Goal: Task Accomplishment & Management: Manage account settings

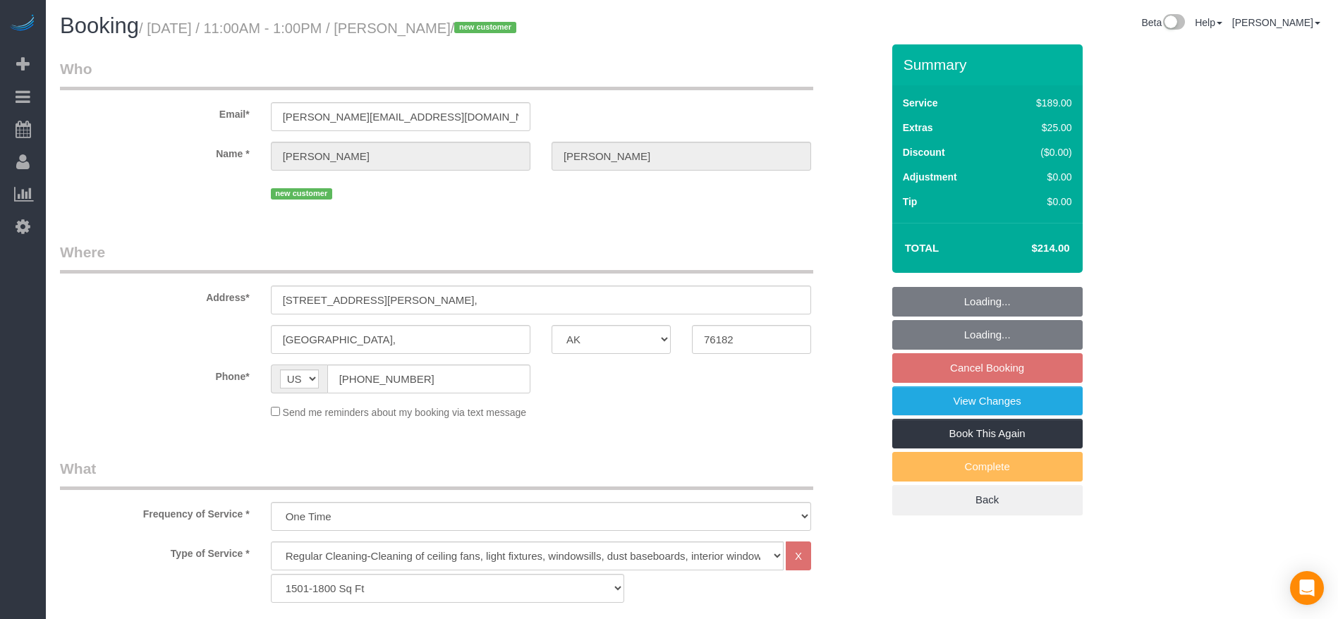
select select "[GEOGRAPHIC_DATA]"
select select "3"
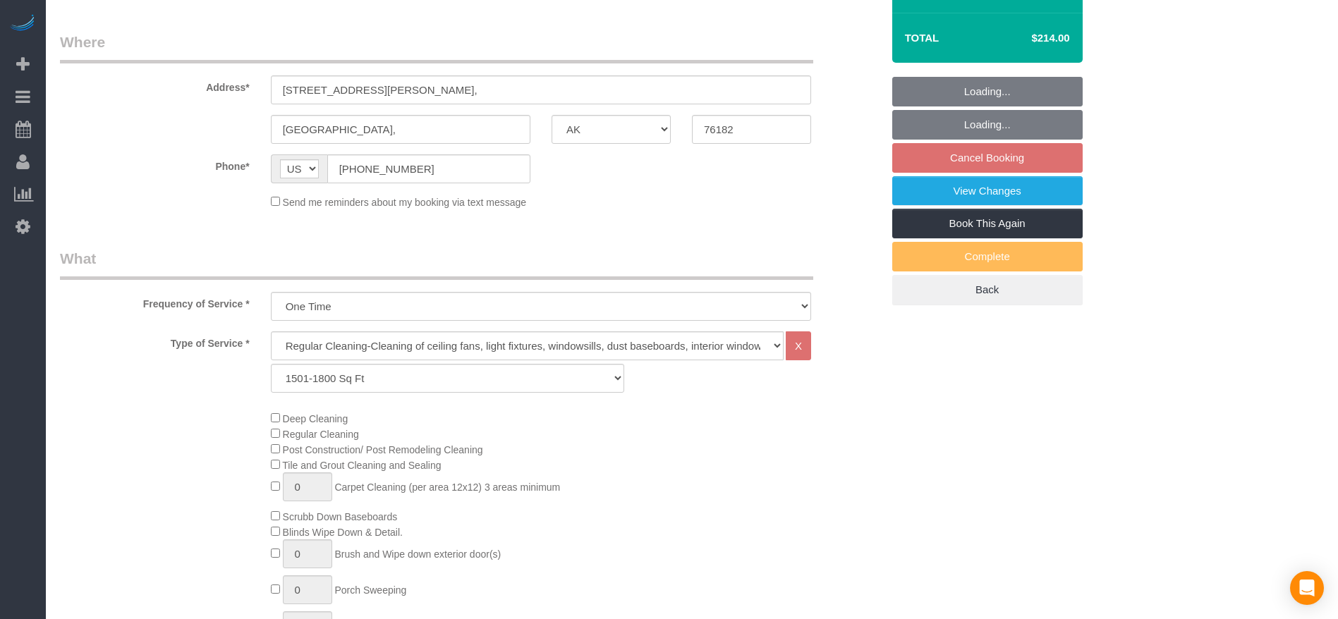
select select "object:5135"
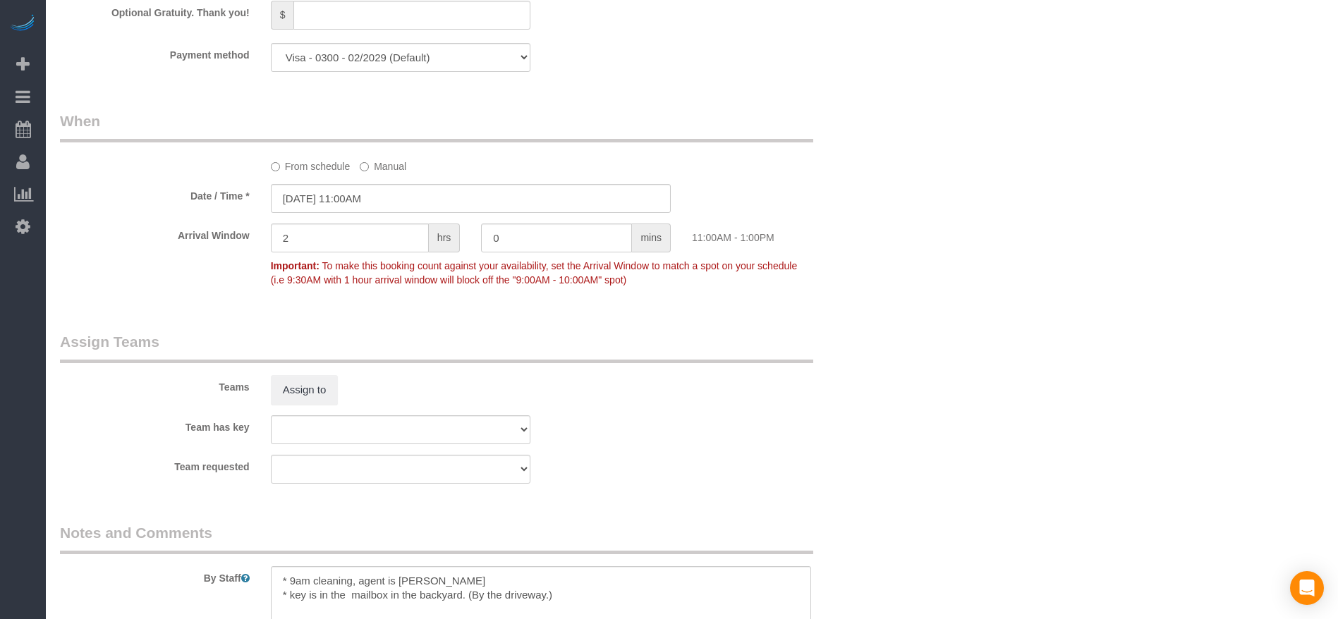
scroll to position [1375, 0]
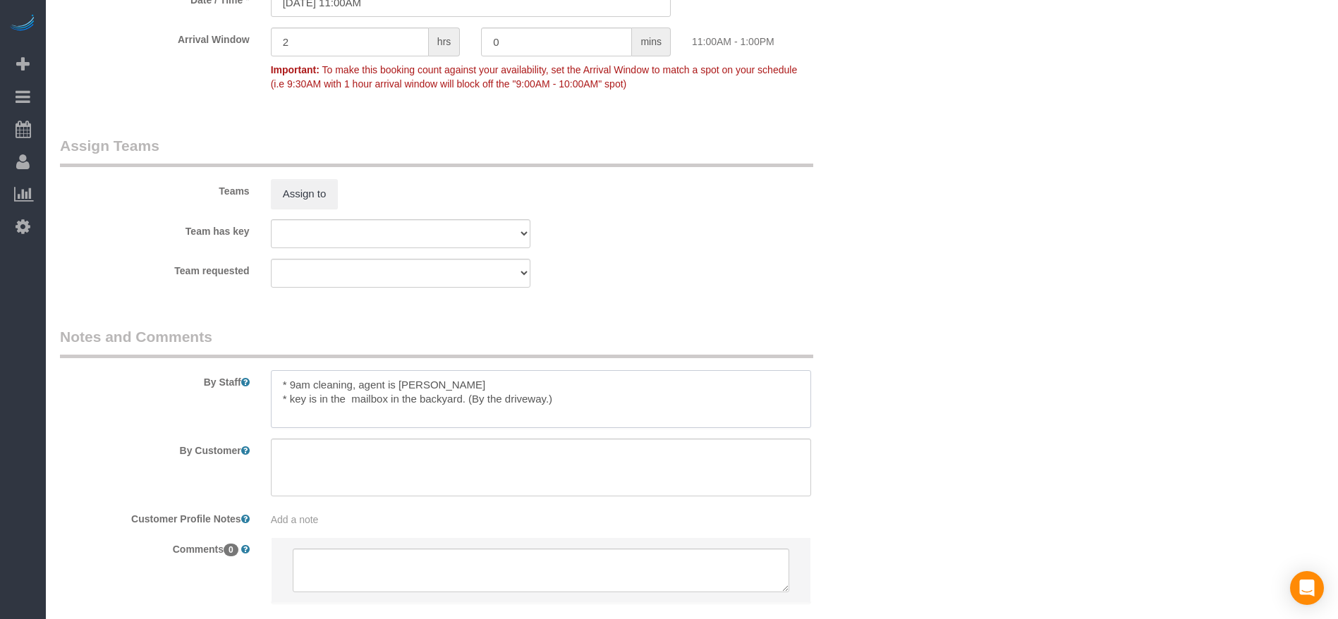
drag, startPoint x: 289, startPoint y: 396, endPoint x: 467, endPoint y: 400, distance: 177.8
click at [467, 400] on textarea at bounding box center [541, 399] width 540 height 58
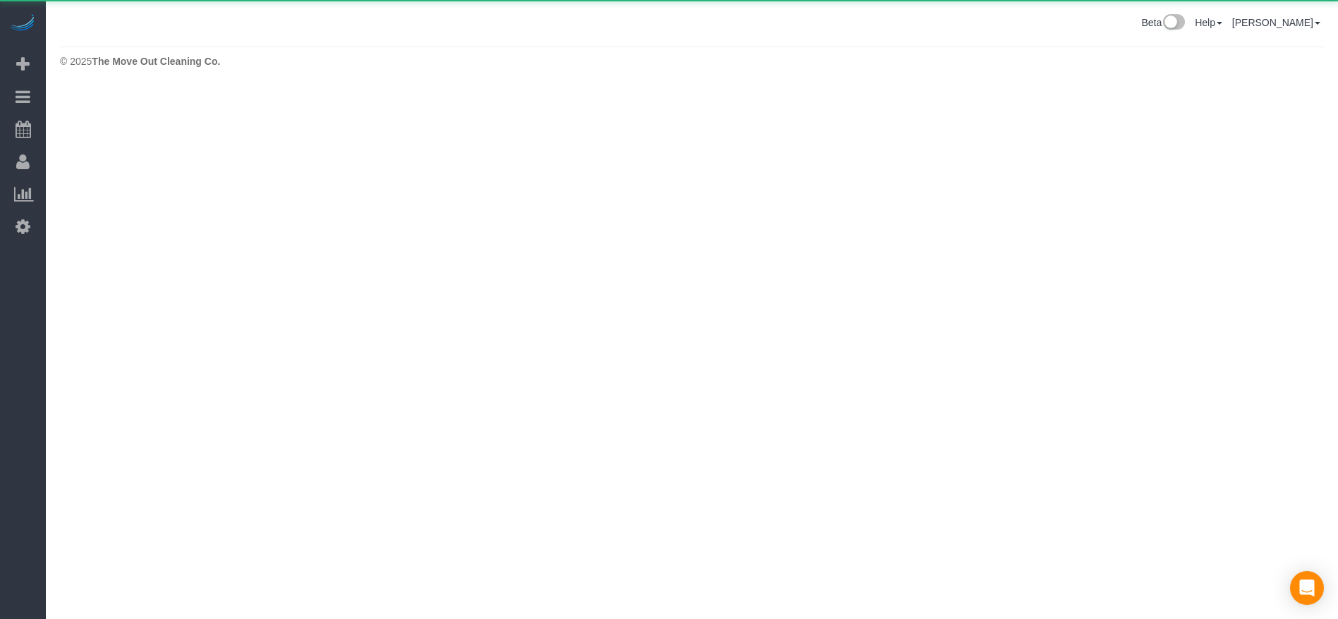
scroll to position [0, 0]
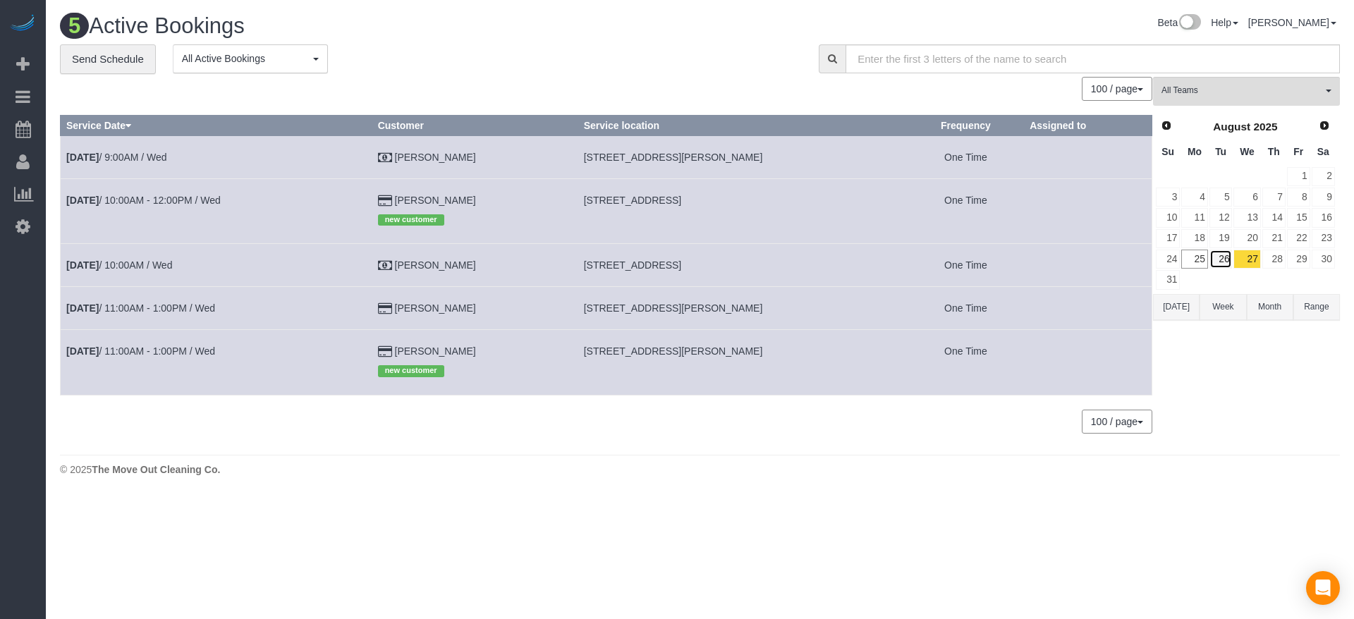
click at [1218, 262] on link "26" at bounding box center [1221, 259] width 23 height 19
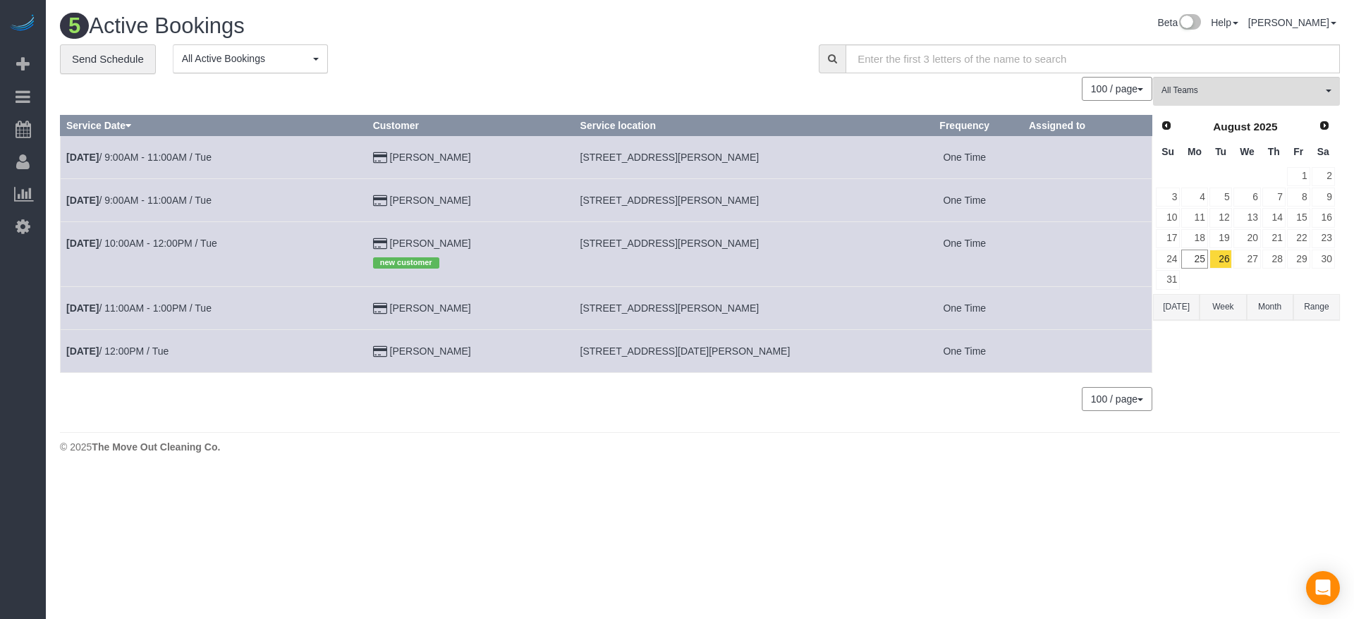
drag, startPoint x: 578, startPoint y: 242, endPoint x: 762, endPoint y: 246, distance: 184.1
click at [762, 246] on td "[STREET_ADDRESS][PERSON_NAME]" at bounding box center [740, 253] width 332 height 65
copy span "[STREET_ADDRESS][PERSON_NAME]"
click at [187, 238] on link "[DATE] 10:00AM - 12:00PM / Tue" at bounding box center [141, 243] width 151 height 11
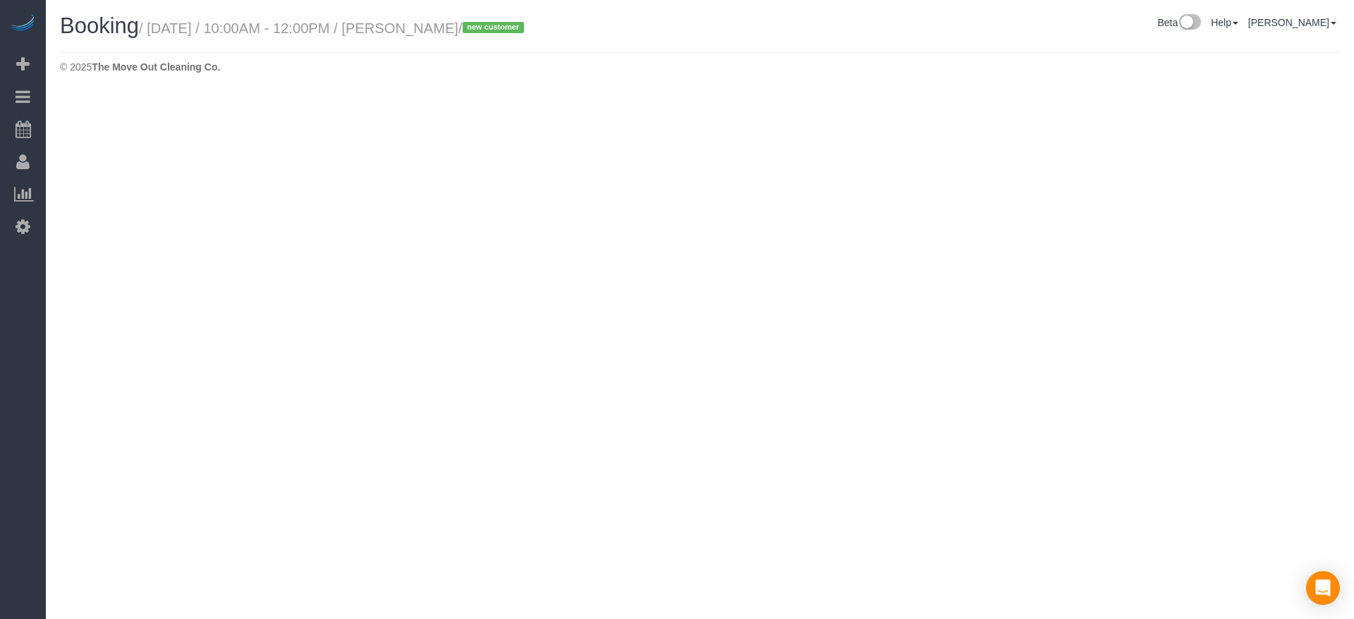
select select "[GEOGRAPHIC_DATA]"
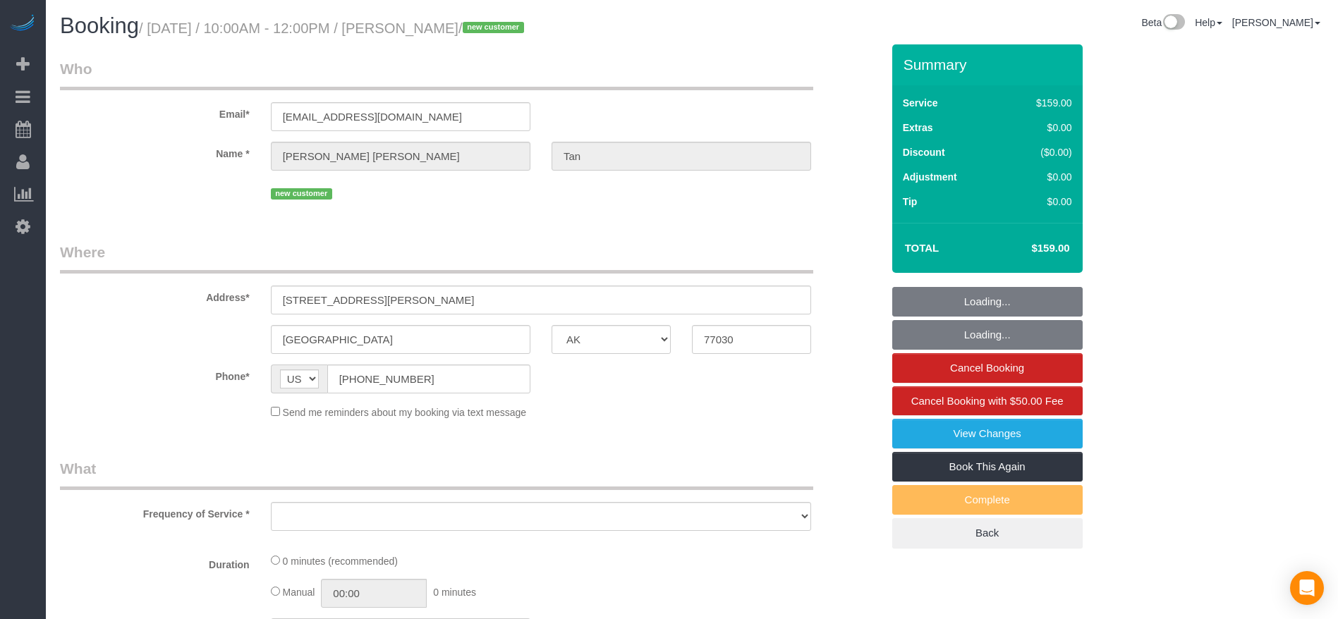
select select "string:fspay-e836a8f0-685b-4c29-a75c-b968f2970b9b"
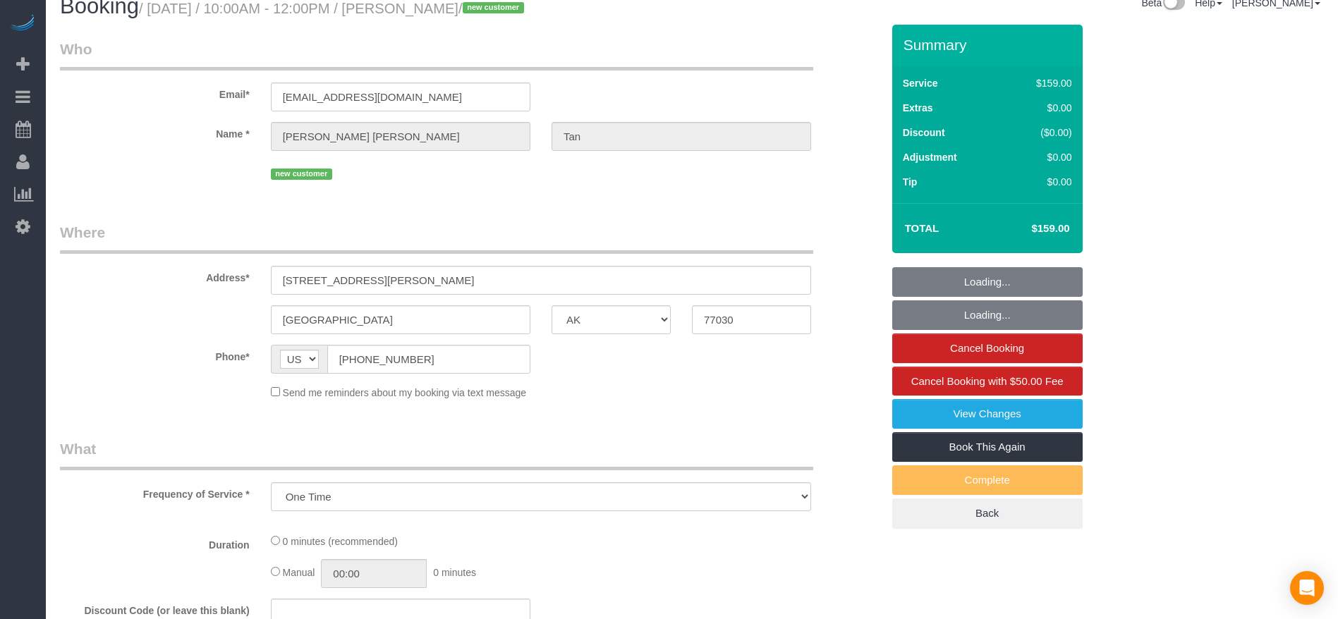
select select "object:5738"
select select "3"
select select "spot145"
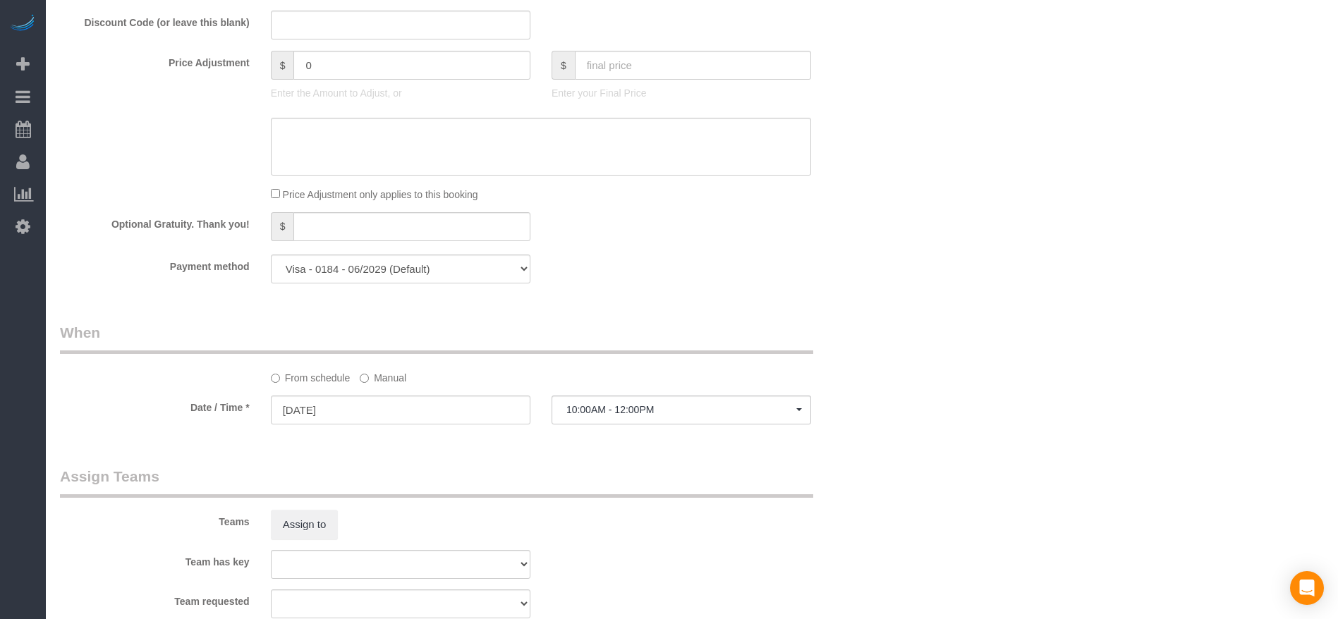
scroll to position [1369, 0]
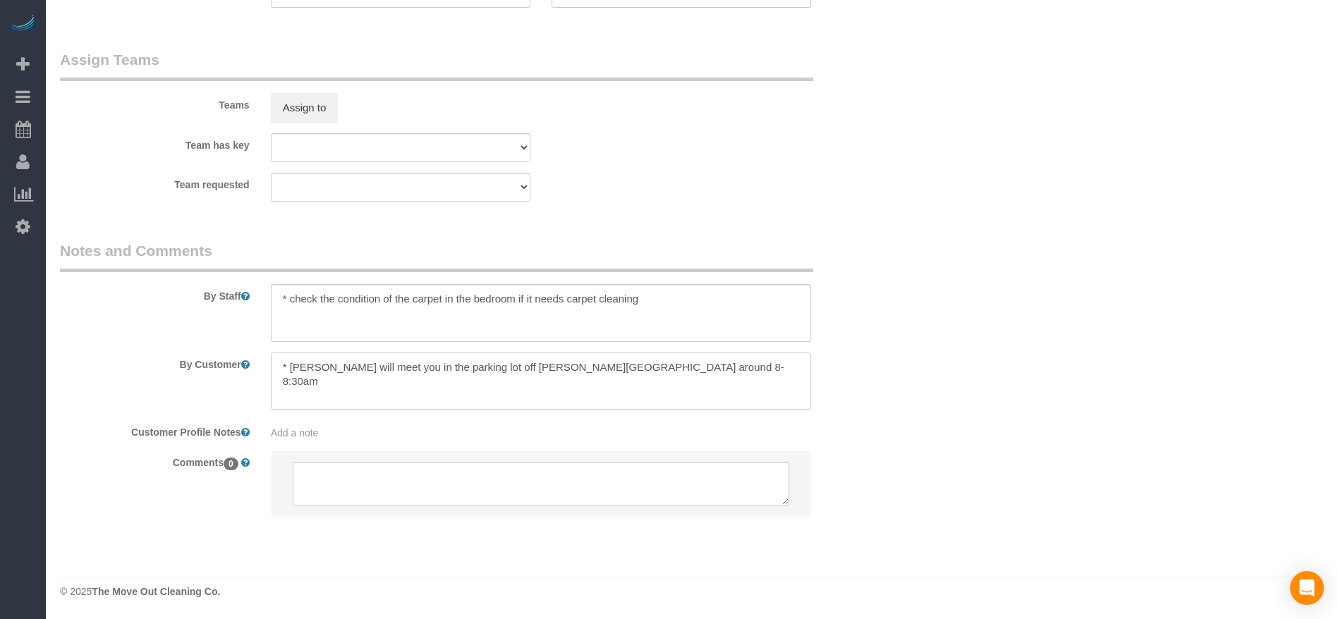
drag, startPoint x: 372, startPoint y: 367, endPoint x: 700, endPoint y: 365, distance: 327.3
click at [700, 365] on textarea at bounding box center [541, 382] width 540 height 58
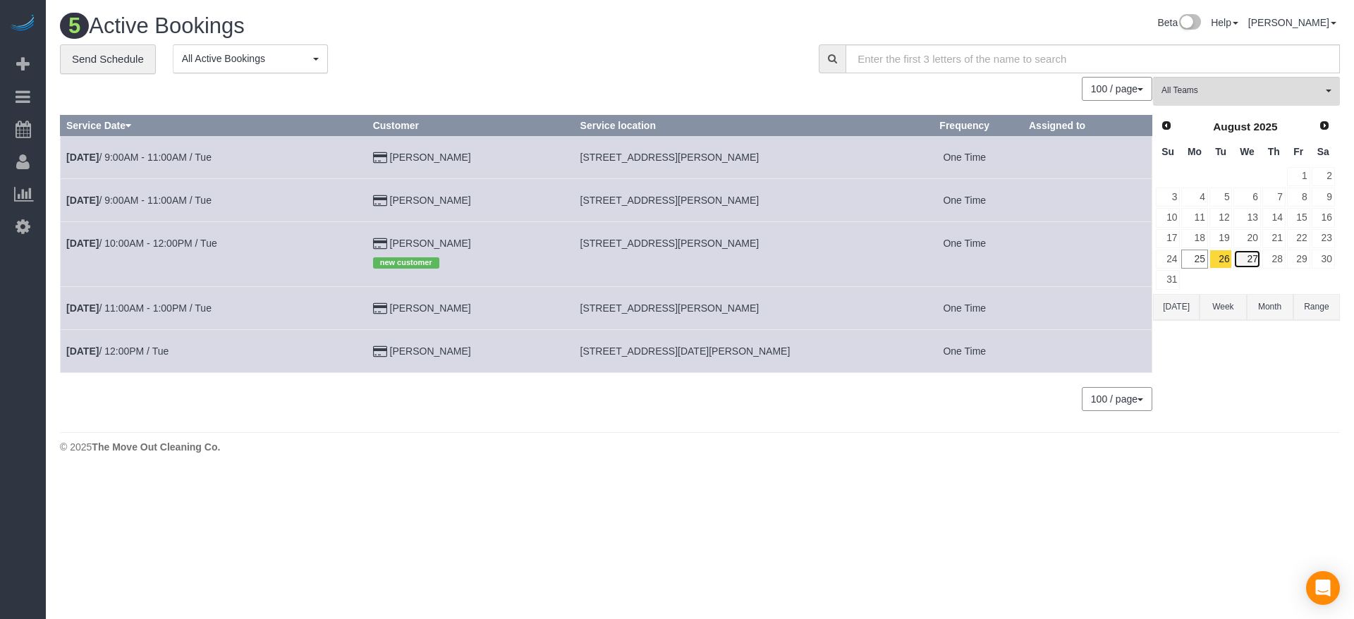
click at [1250, 256] on link "27" at bounding box center [1247, 259] width 27 height 19
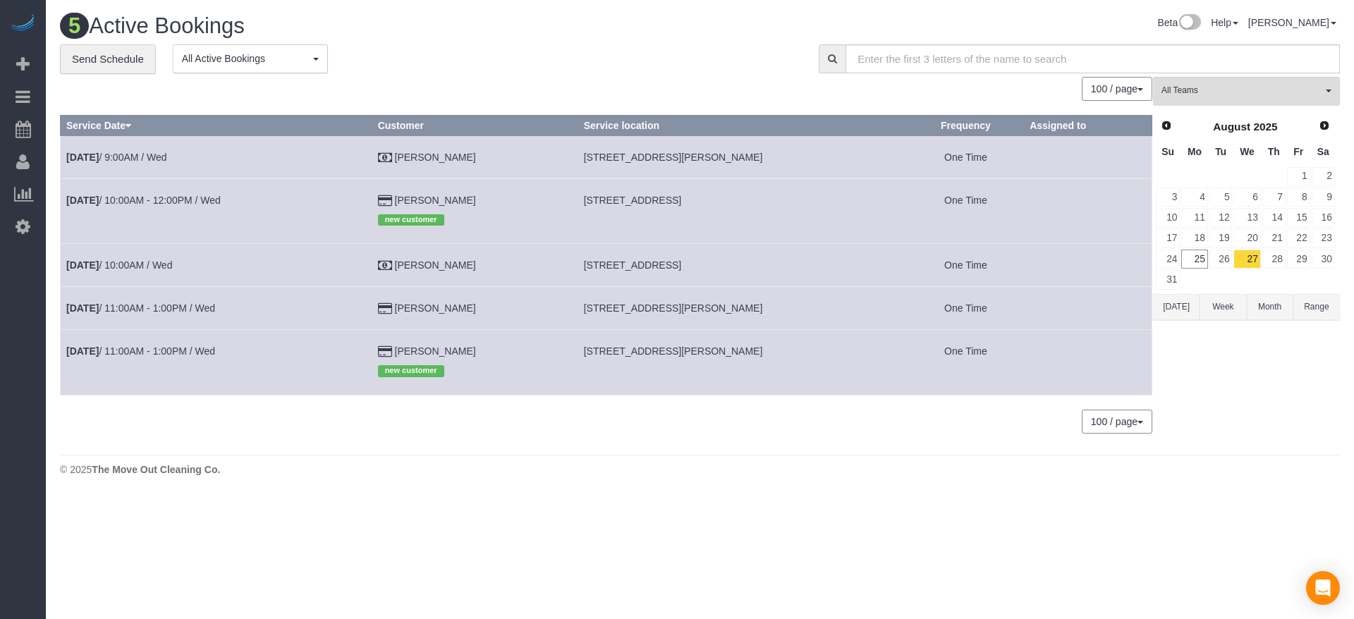
drag, startPoint x: 576, startPoint y: 155, endPoint x: 751, endPoint y: 157, distance: 174.9
click at [751, 157] on td "[STREET_ADDRESS][PERSON_NAME]" at bounding box center [743, 156] width 330 height 43
copy span "[STREET_ADDRESS][PERSON_NAME]"
click at [167, 153] on link "[DATE] 9:00AM / Wed" at bounding box center [116, 157] width 101 height 11
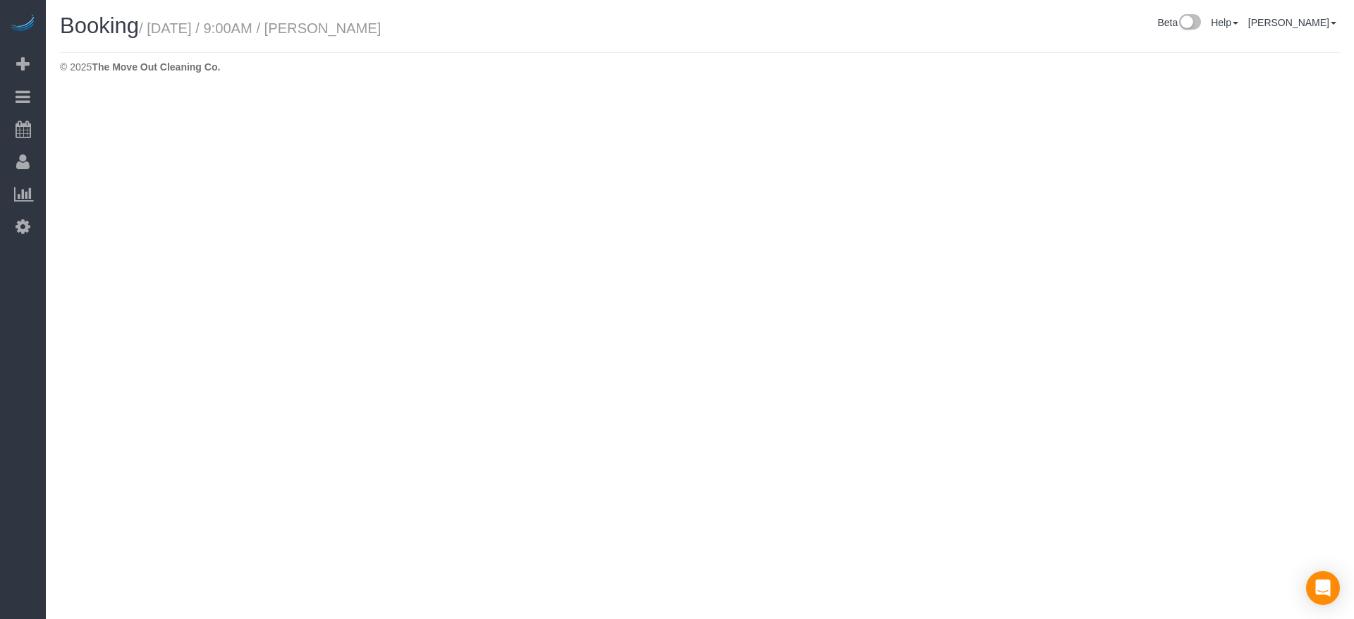
select select "[GEOGRAPHIC_DATA]"
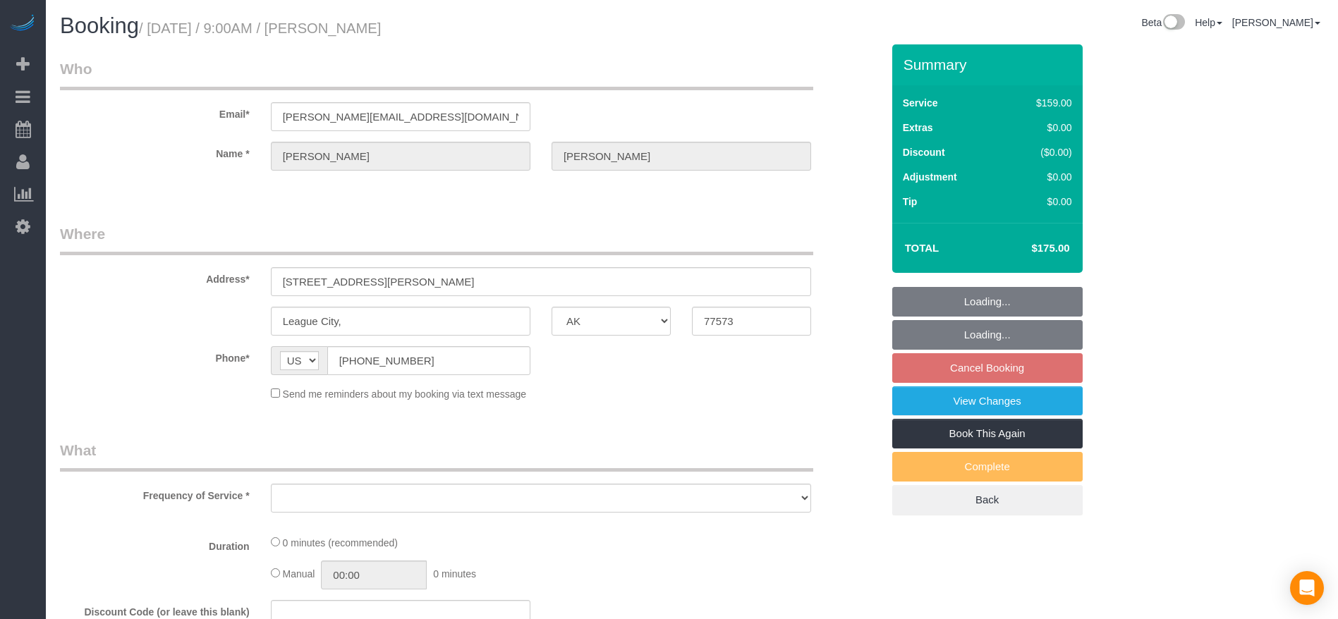
select select "object:6239"
select select "3"
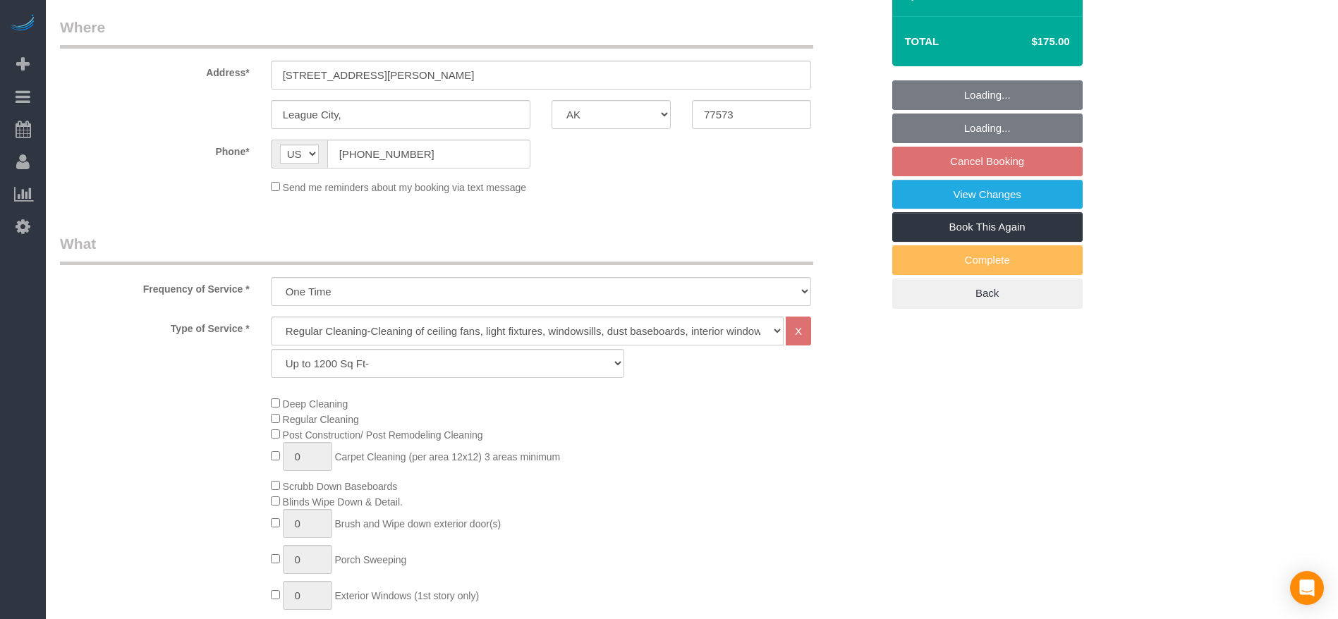
select select "object:6298"
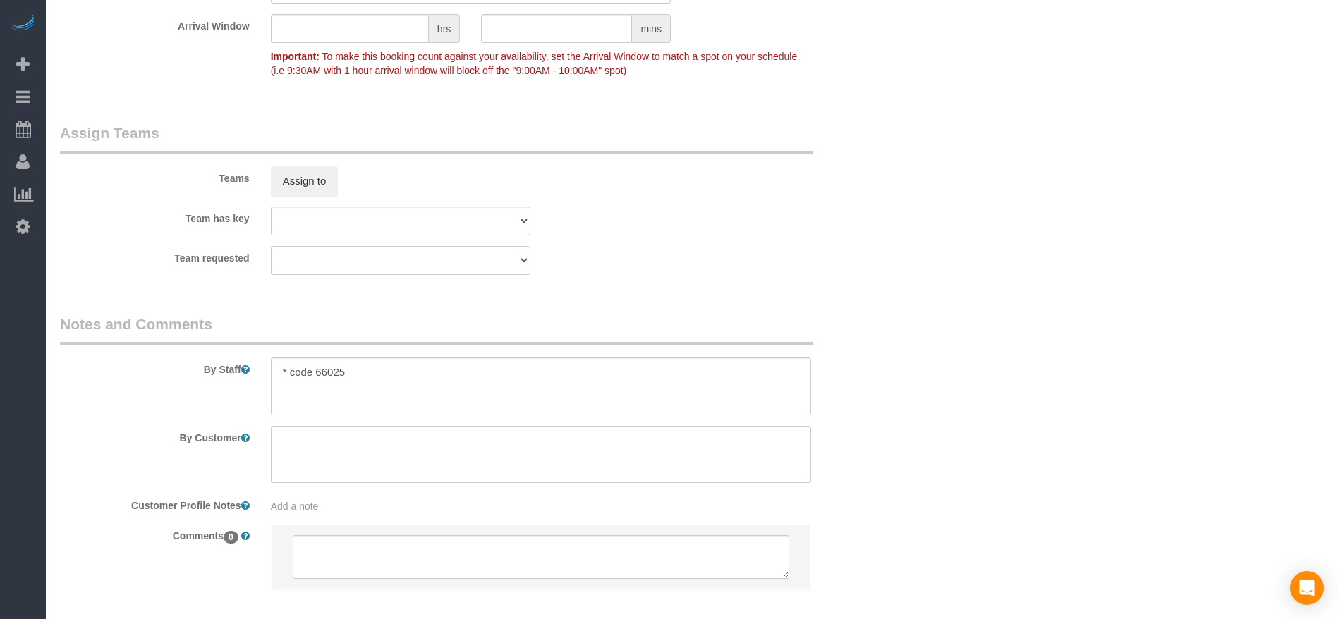
scroll to position [1428, 0]
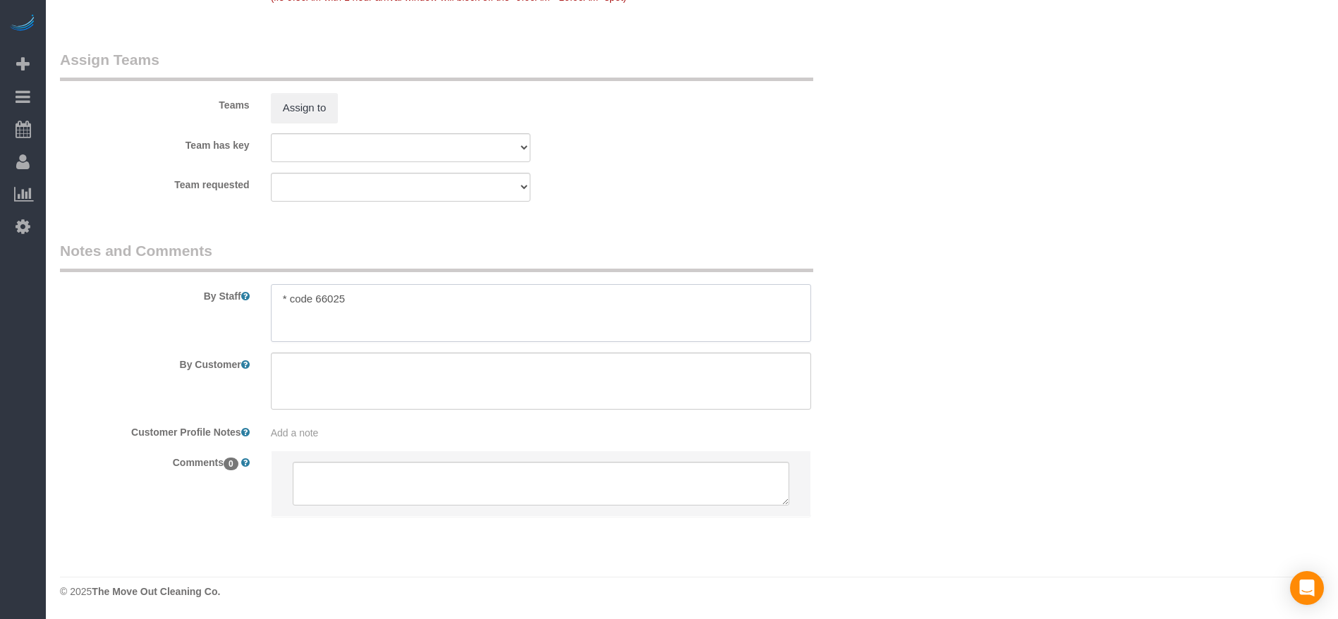
drag, startPoint x: 291, startPoint y: 298, endPoint x: 360, endPoint y: 300, distance: 69.8
click at [360, 300] on textarea at bounding box center [541, 313] width 540 height 58
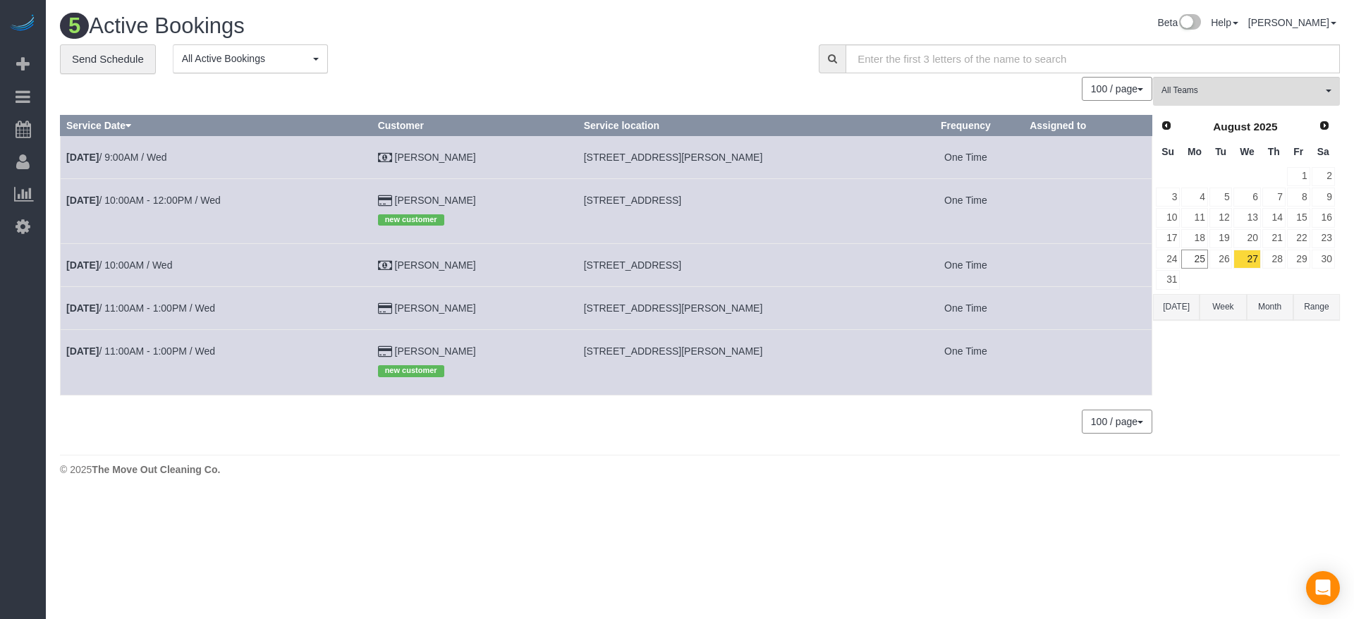
drag, startPoint x: 577, startPoint y: 199, endPoint x: 759, endPoint y: 203, distance: 182.0
click at [759, 203] on td "[STREET_ADDRESS]" at bounding box center [743, 210] width 330 height 65
copy span "[STREET_ADDRESS]"
click at [216, 201] on link "[DATE] 10:00AM - 12:00PM / Wed" at bounding box center [143, 200] width 154 height 11
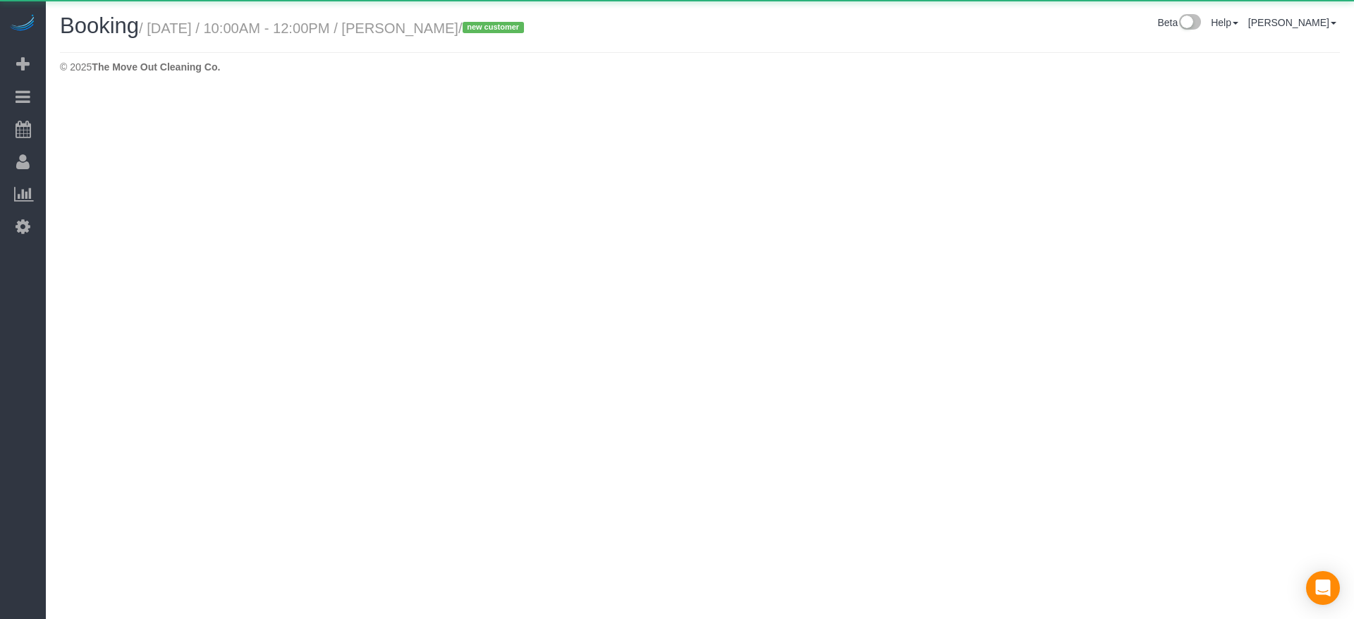
select select "[GEOGRAPHIC_DATA]"
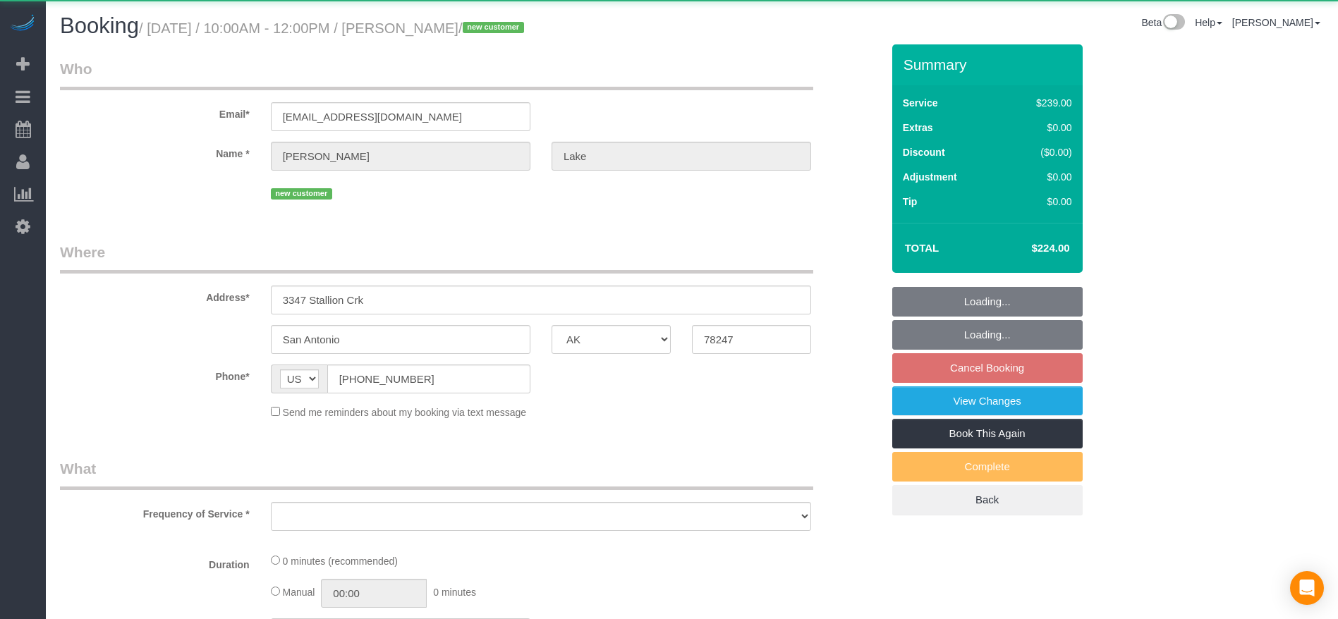
select select "object:6788"
select select "string:fspay-12320f68-dff1-4eff-abfe-a42e73078299"
select select "3"
select select "spot192"
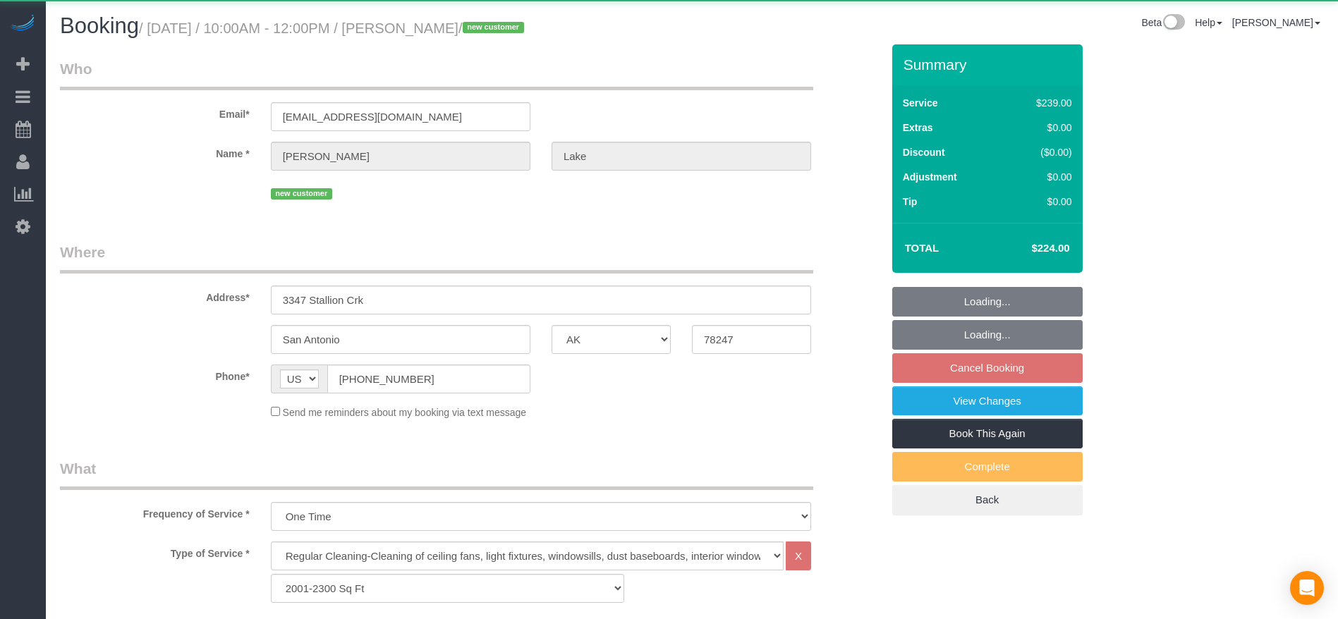
select select "object:6861"
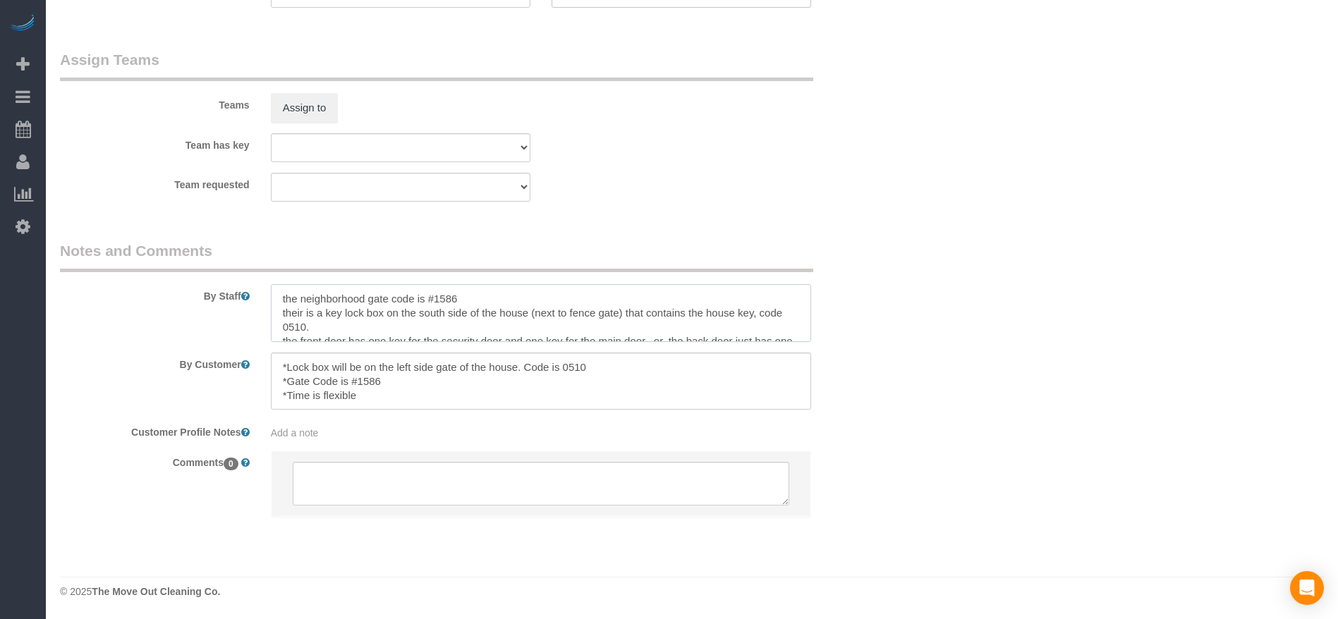
scroll to position [28, 0]
drag, startPoint x: 279, startPoint y: 296, endPoint x: 640, endPoint y: 338, distance: 362.8
click at [640, 338] on textarea at bounding box center [541, 313] width 540 height 58
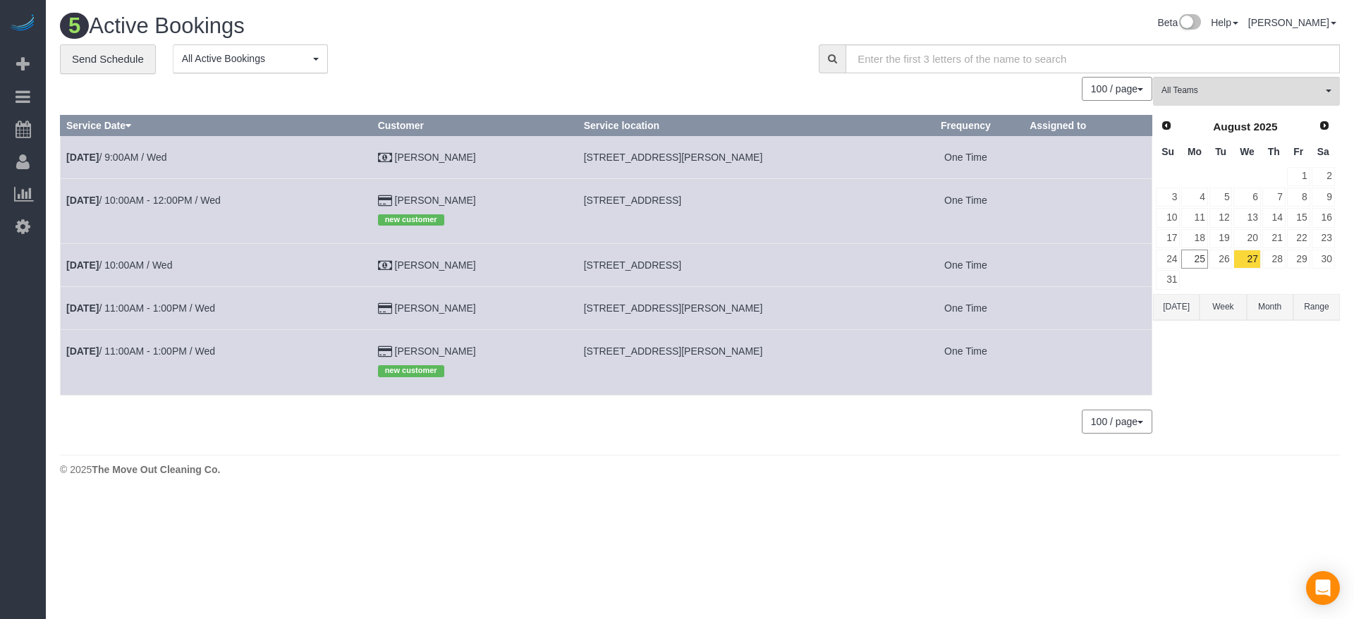
drag, startPoint x: 576, startPoint y: 266, endPoint x: 701, endPoint y: 260, distance: 125.7
click at [736, 267] on td "[STREET_ADDRESS]" at bounding box center [743, 265] width 330 height 43
drag, startPoint x: 695, startPoint y: 258, endPoint x: 667, endPoint y: 261, distance: 27.7
copy span "[STREET_ADDRESS]"
click at [150, 267] on link "[DATE] 10:00AM / Wed" at bounding box center [119, 265] width 106 height 11
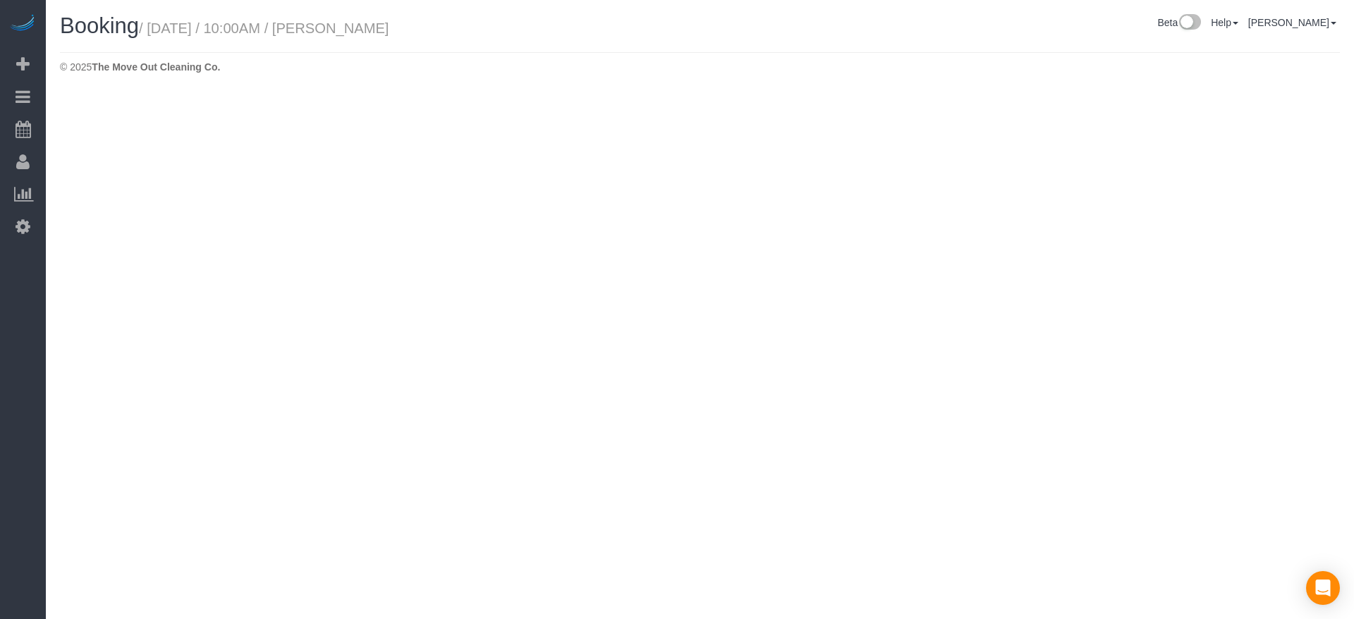
select select "[GEOGRAPHIC_DATA]"
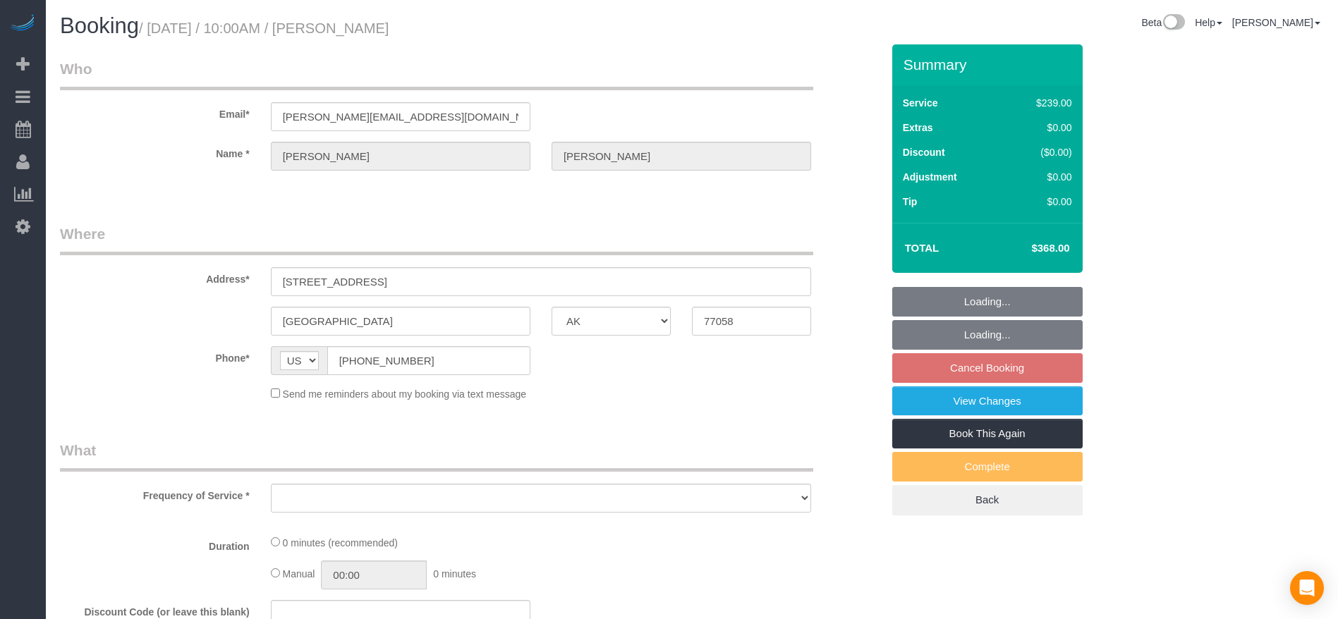
select select "object:7300"
select select "3"
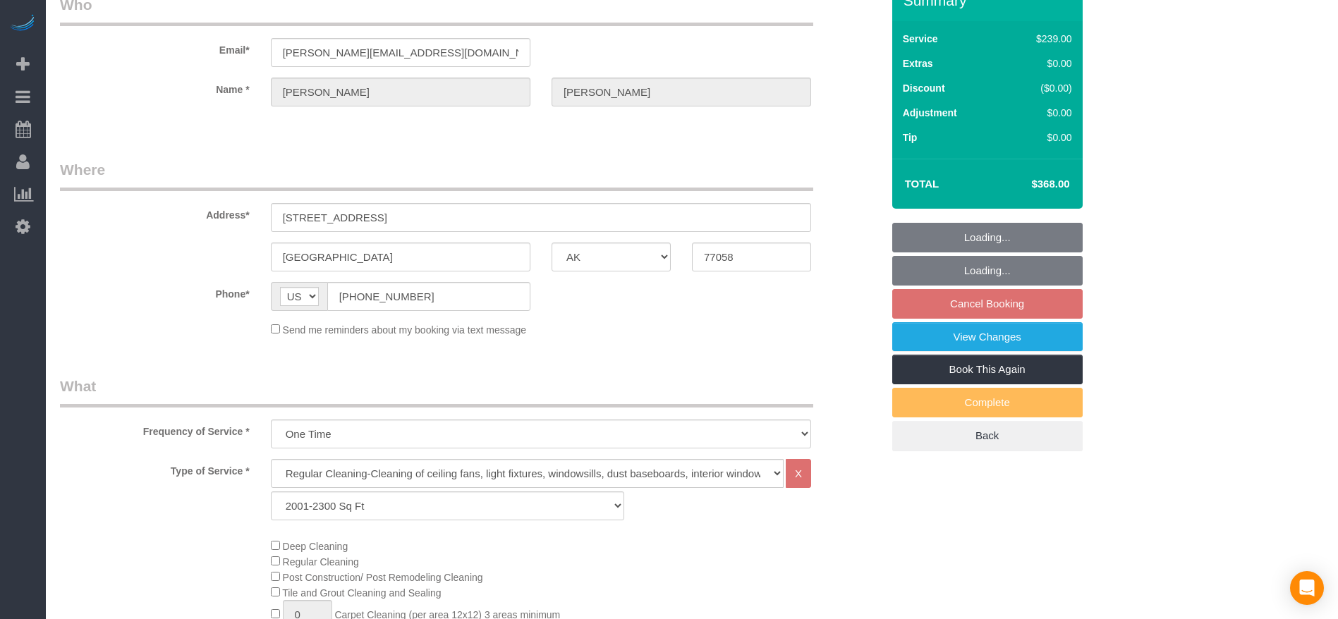
scroll to position [212, 0]
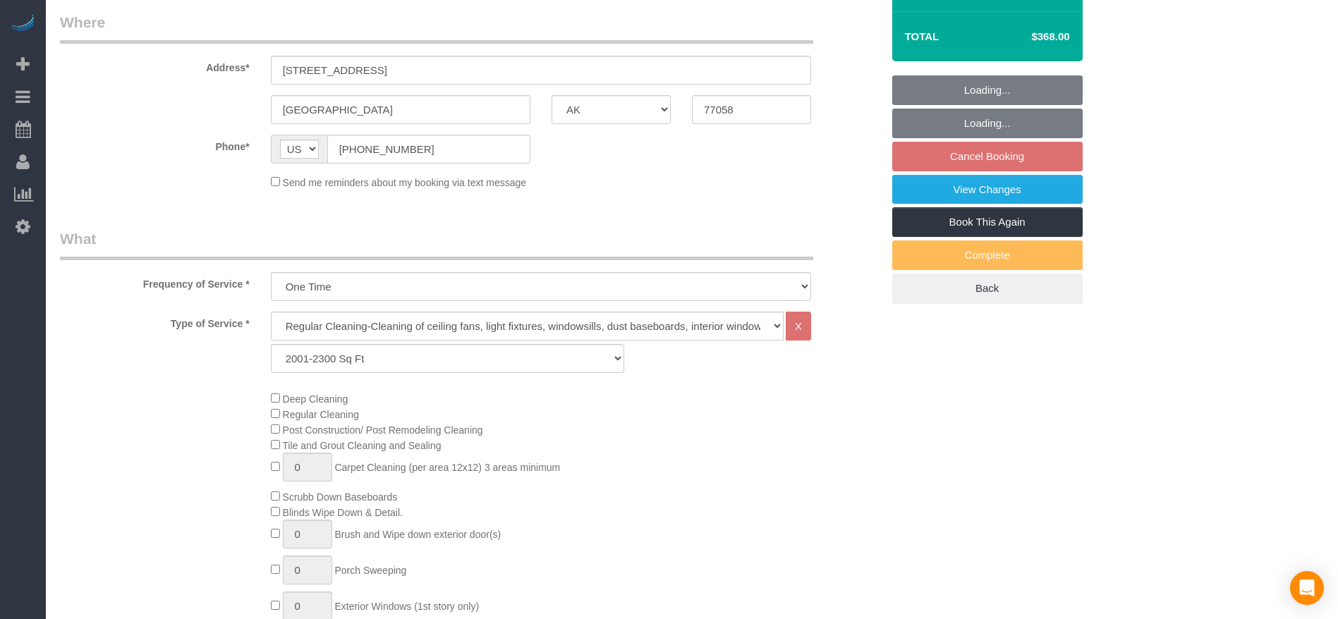
select select "object:7362"
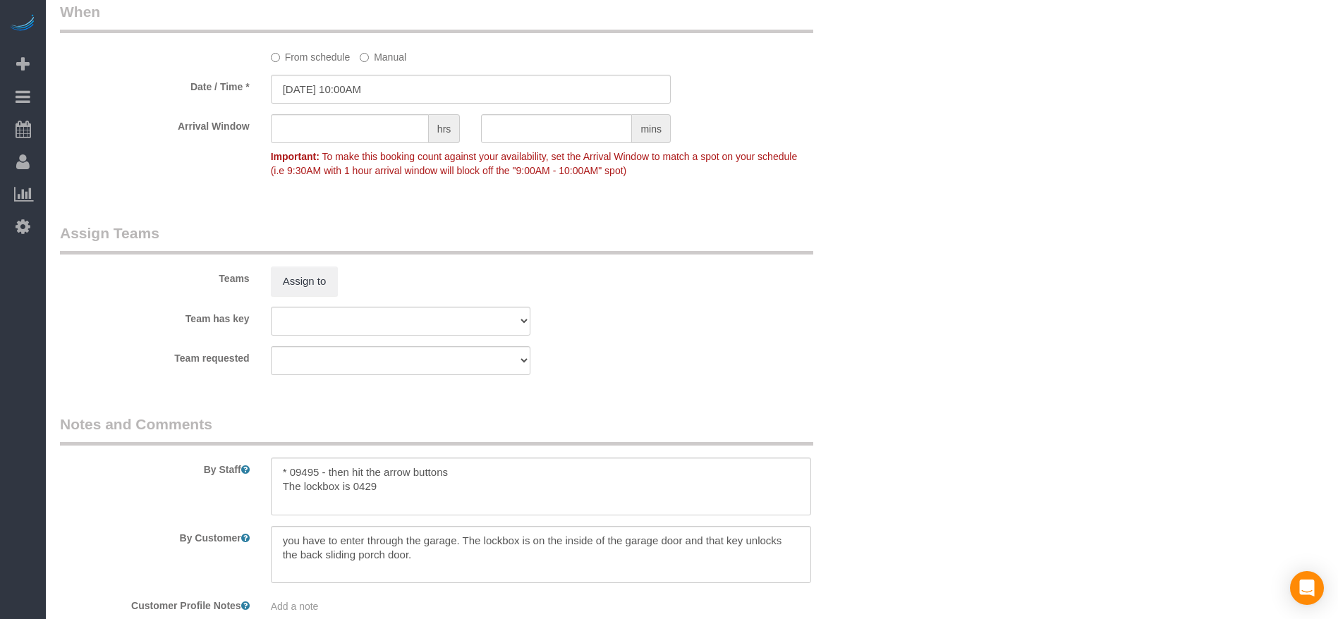
scroll to position [1375, 0]
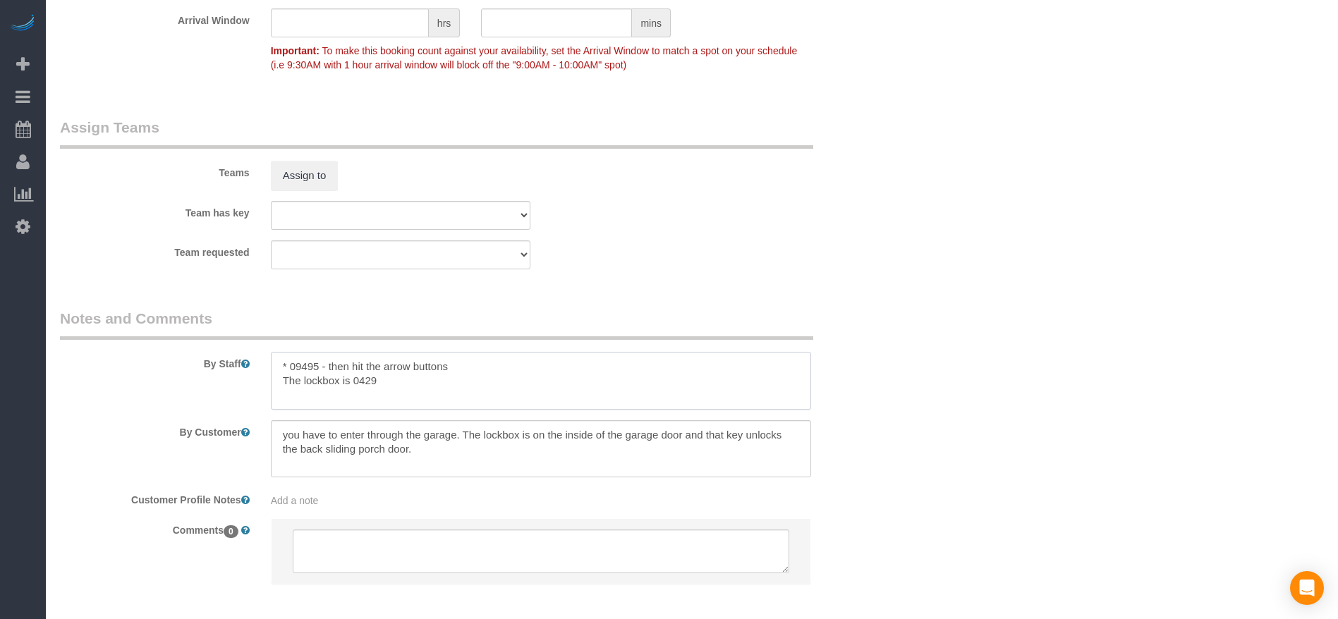
drag, startPoint x: 387, startPoint y: 380, endPoint x: 243, endPoint y: 354, distance: 146.9
click at [243, 354] on div "By Staff" at bounding box center [470, 359] width 843 height 102
drag, startPoint x: 430, startPoint y: 454, endPoint x: 261, endPoint y: 429, distance: 171.2
click at [261, 429] on div at bounding box center [540, 449] width 561 height 58
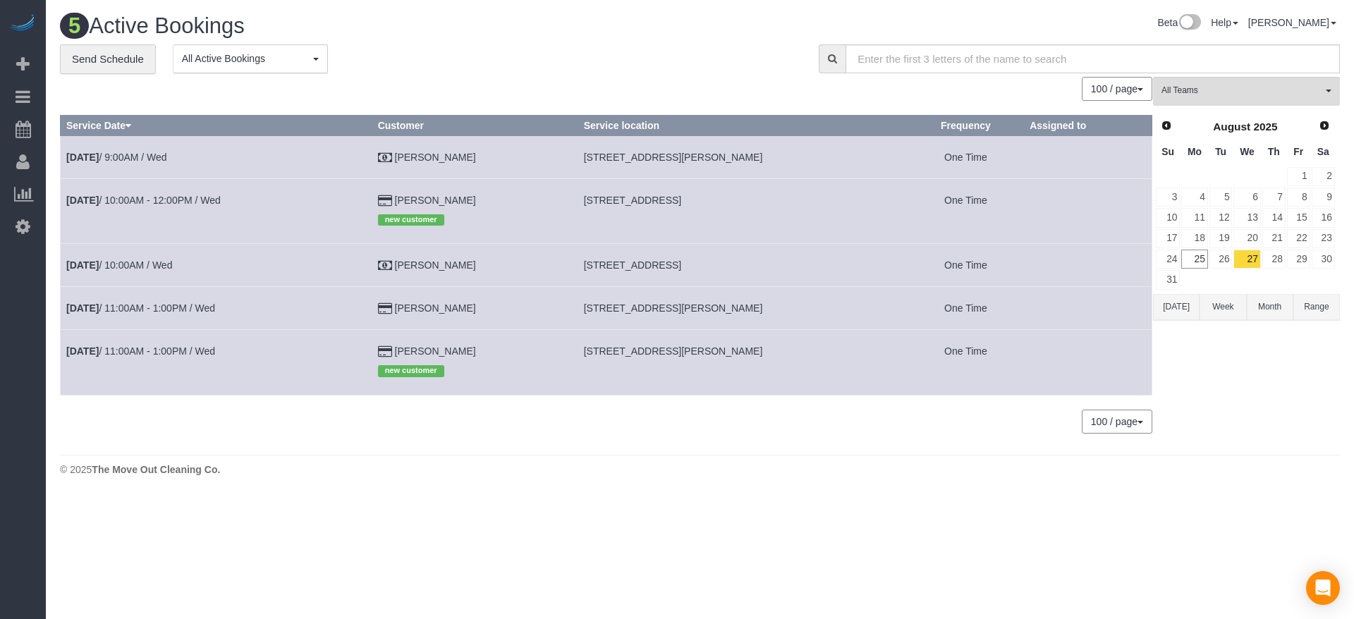
drag, startPoint x: 576, startPoint y: 306, endPoint x: 783, endPoint y: 308, distance: 206.7
click at [783, 308] on td "[STREET_ADDRESS][PERSON_NAME]" at bounding box center [743, 308] width 330 height 43
copy span "[STREET_ADDRESS][PERSON_NAME]"
click at [198, 312] on link "[DATE] 11:00AM - 1:00PM / Wed" at bounding box center [140, 308] width 149 height 11
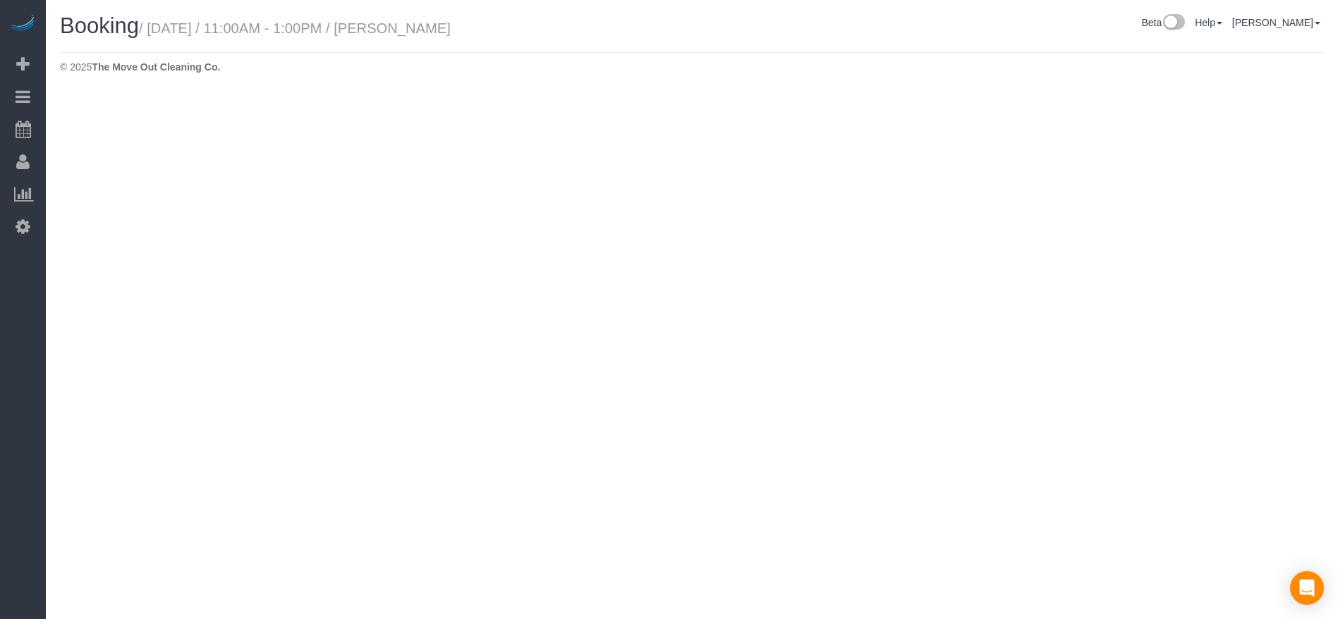
select select "[GEOGRAPHIC_DATA]"
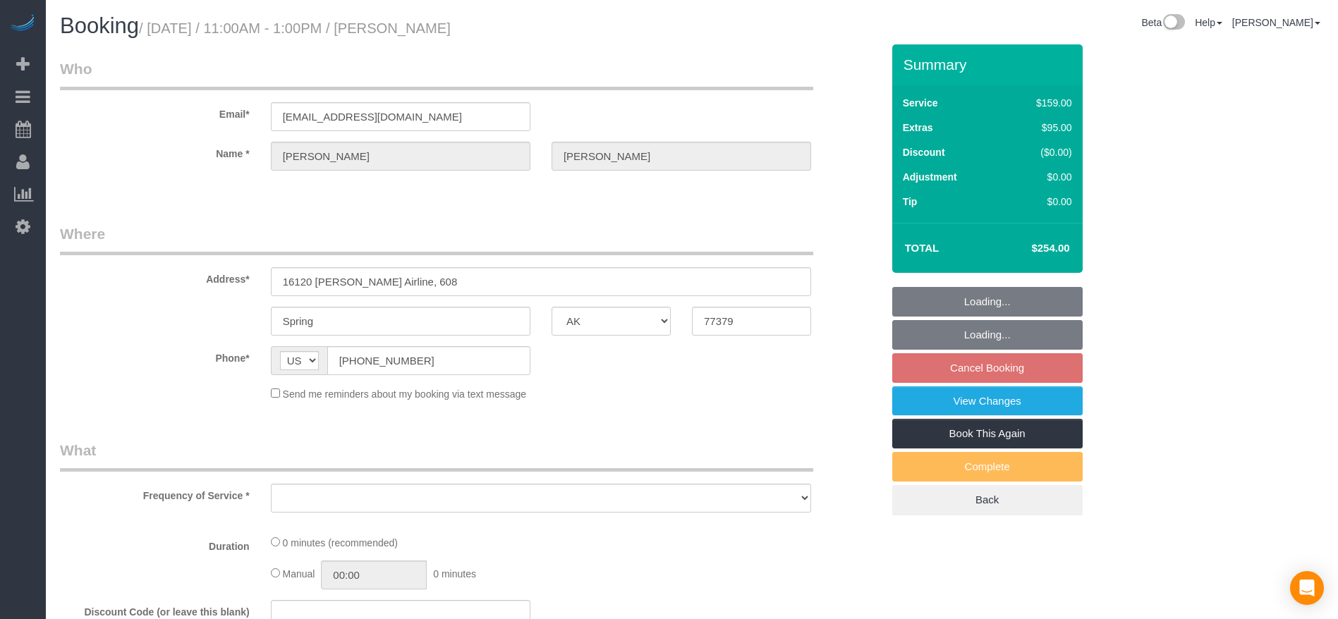
select select "string:fspay-c1e547d1-ce9f-44f9-912b-70b88a00c78a"
select select "object:7841"
select select "3"
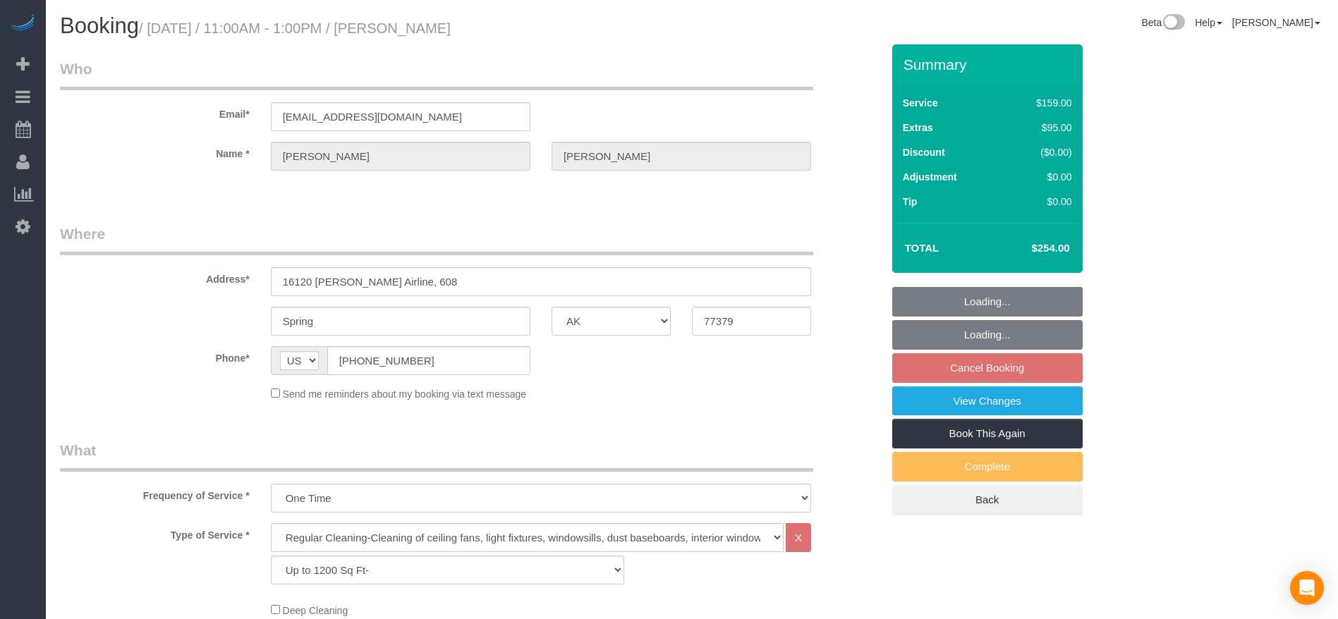
select select "object:7925"
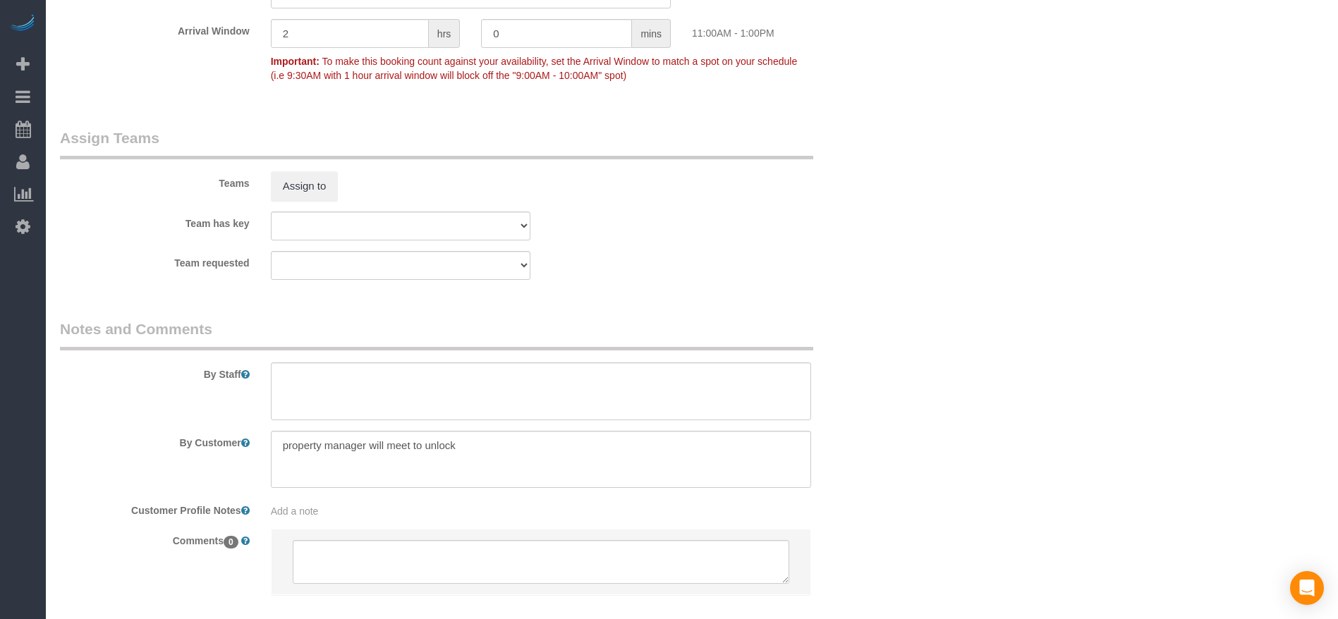
scroll to position [1375, 0]
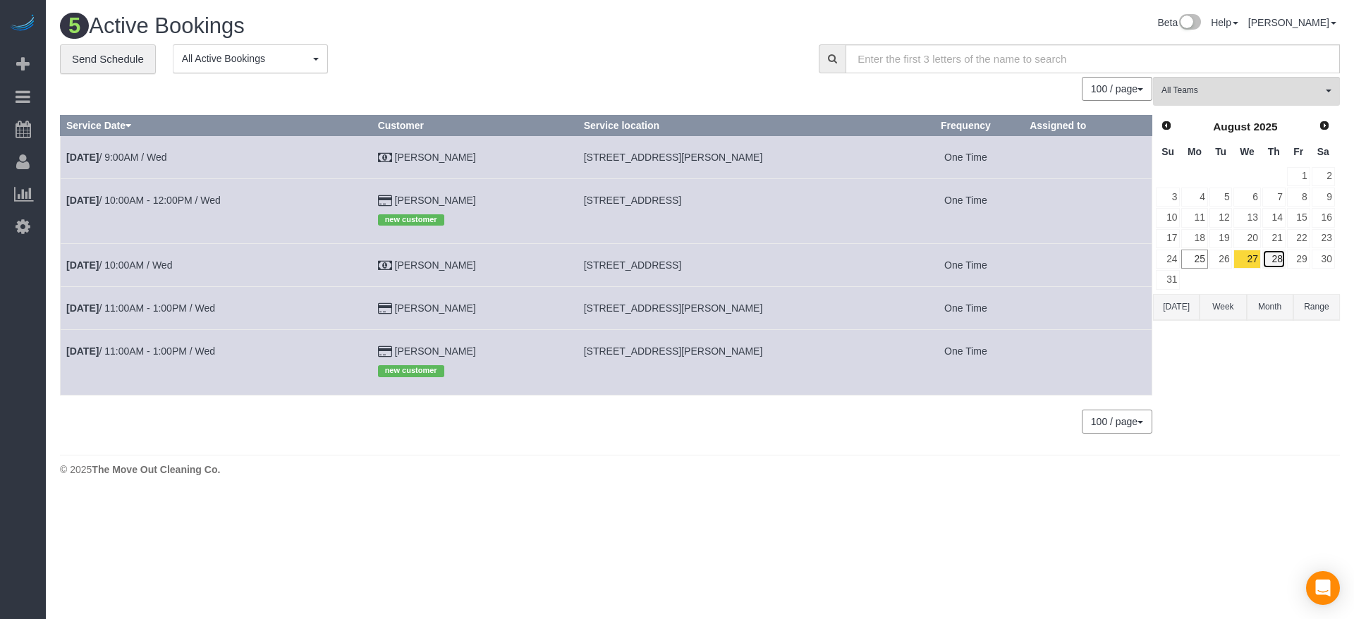
click at [1279, 250] on link "28" at bounding box center [1274, 259] width 23 height 19
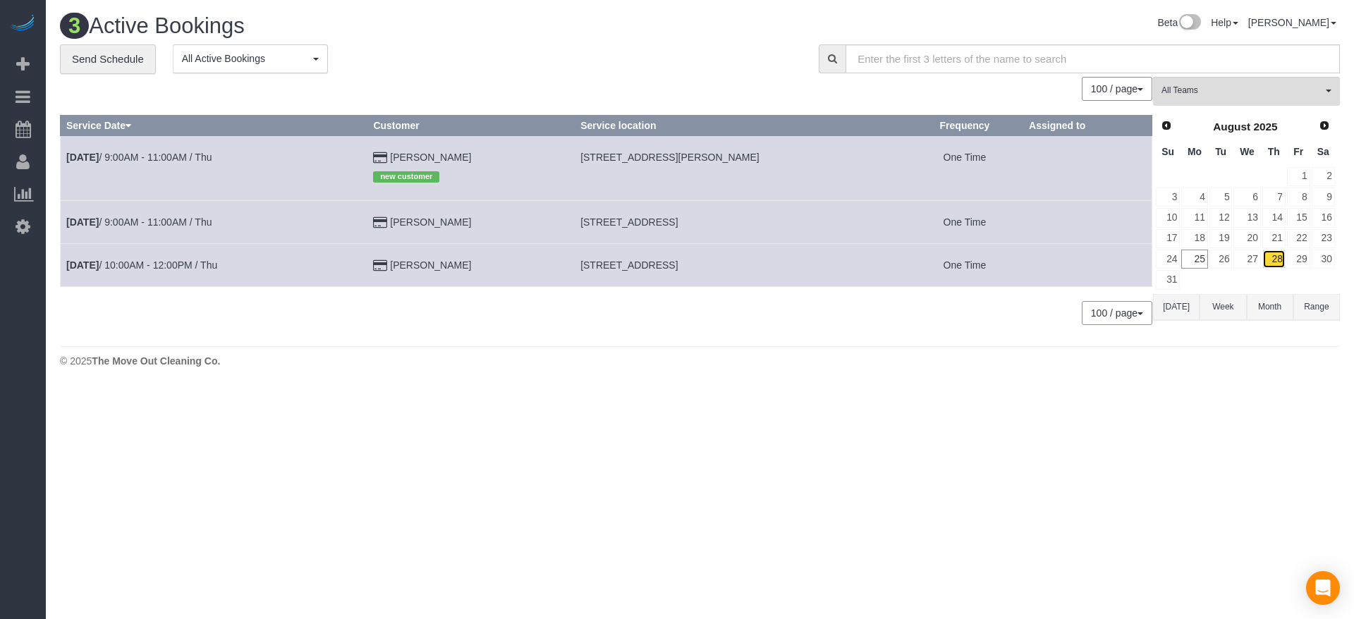
click at [1278, 260] on link "28" at bounding box center [1274, 259] width 23 height 19
drag, startPoint x: 578, startPoint y: 158, endPoint x: 737, endPoint y: 163, distance: 158.8
click at [737, 163] on td "[STREET_ADDRESS][PERSON_NAME]" at bounding box center [741, 167] width 332 height 65
copy span "[STREET_ADDRESS][PERSON_NAME]"
click at [130, 147] on td "[DATE] 9:00AM - 11:00AM / Thu" at bounding box center [214, 167] width 307 height 65
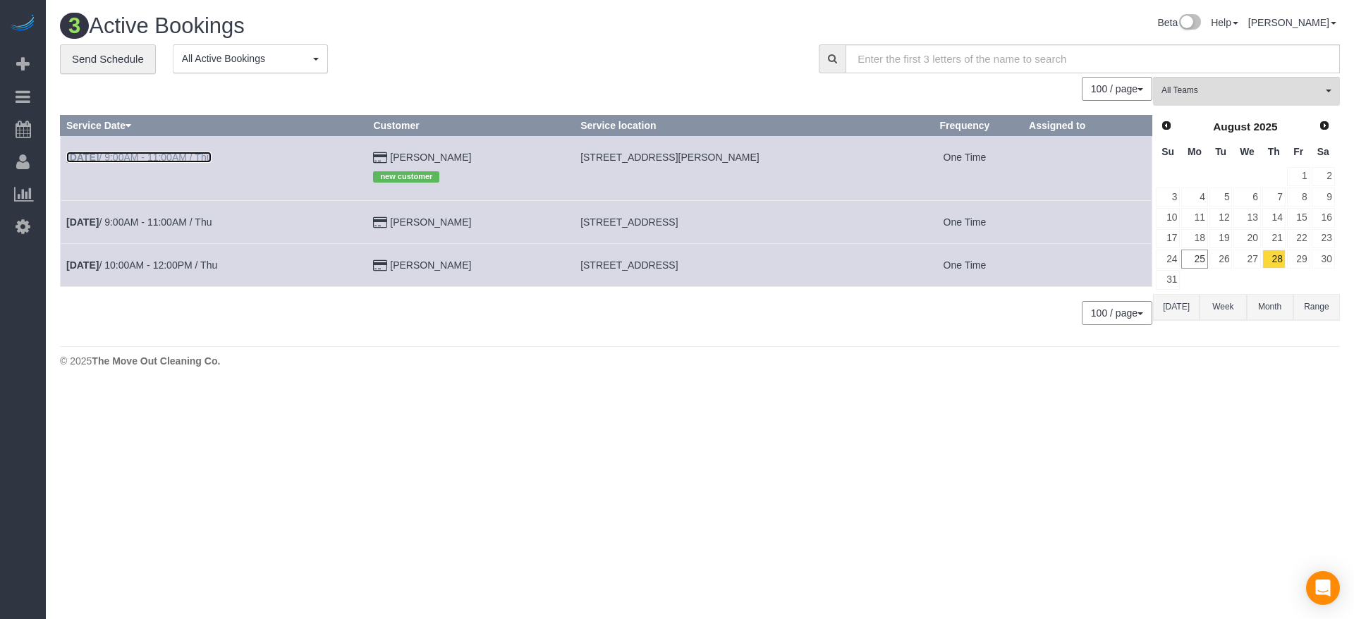
click at [126, 153] on link "[DATE] 9:00AM - 11:00AM / Thu" at bounding box center [138, 157] width 145 height 11
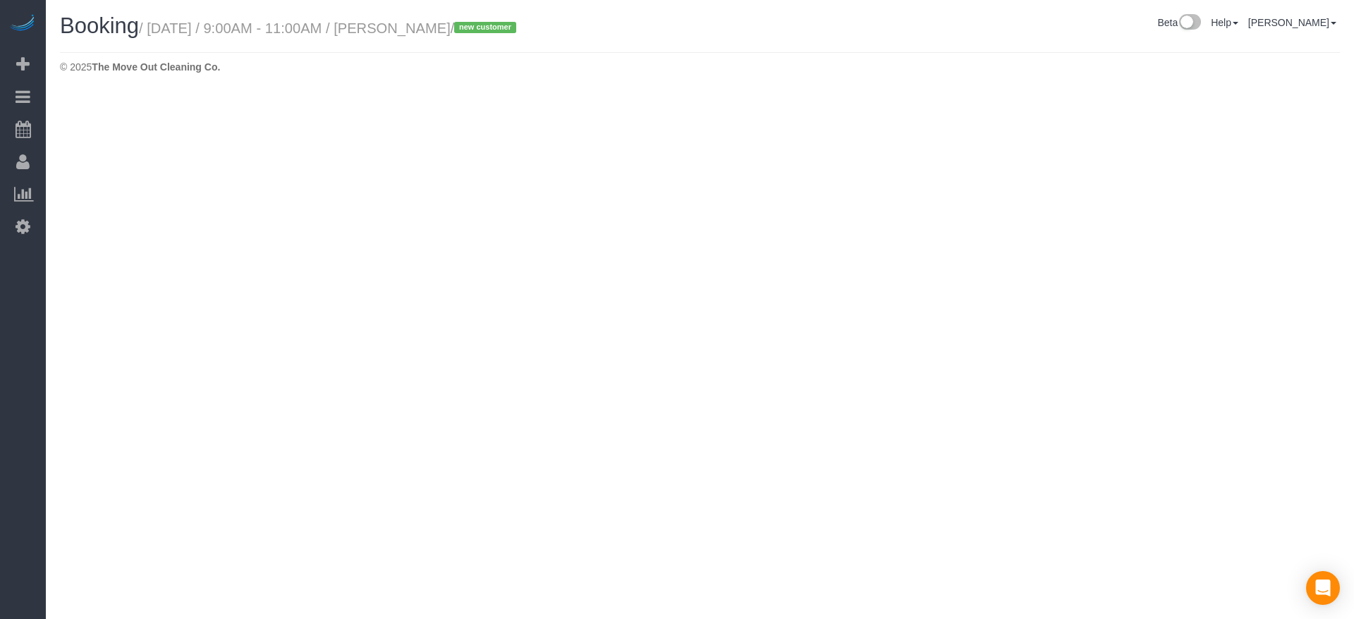
select select "[GEOGRAPHIC_DATA]"
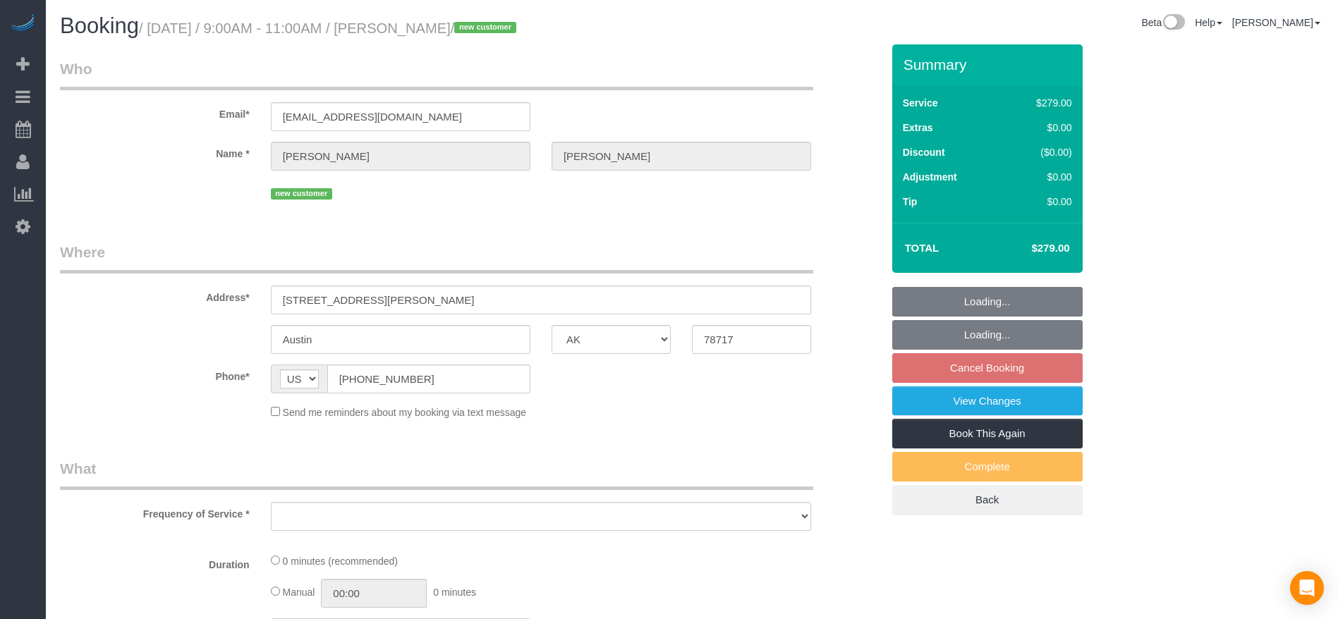
select select "string:fspay-77c1f5b4-cf17-4124-91ab-a2784b339531"
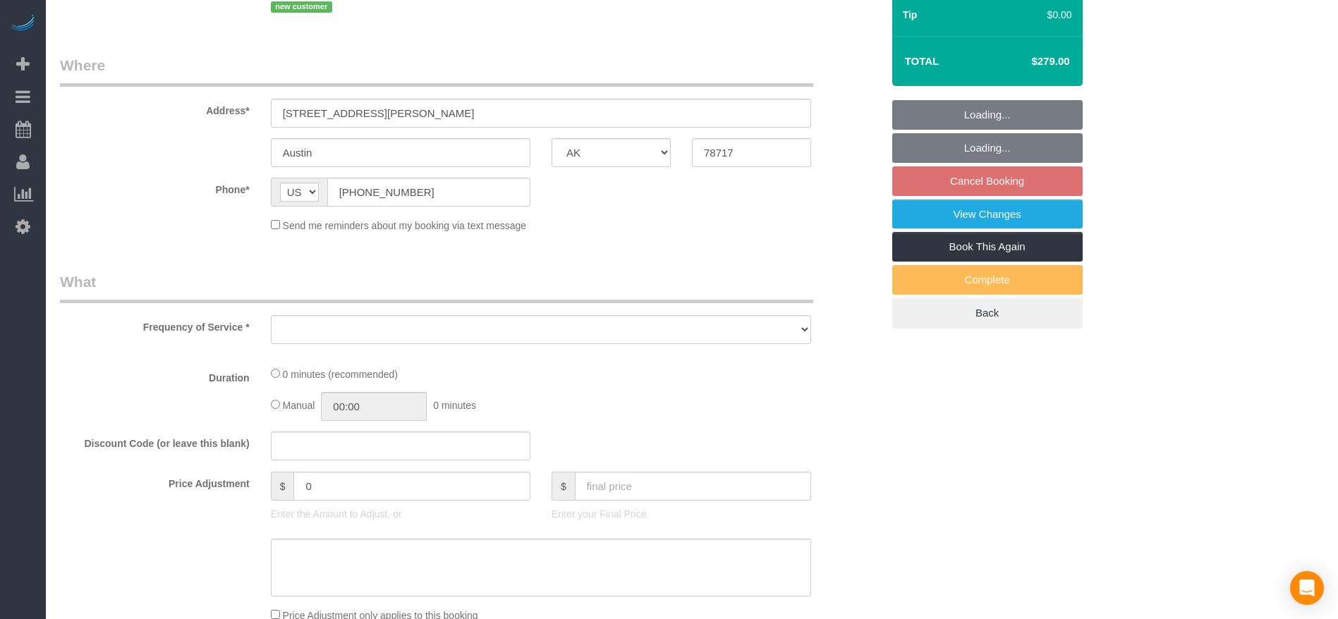
select select "object:8506"
select select "3"
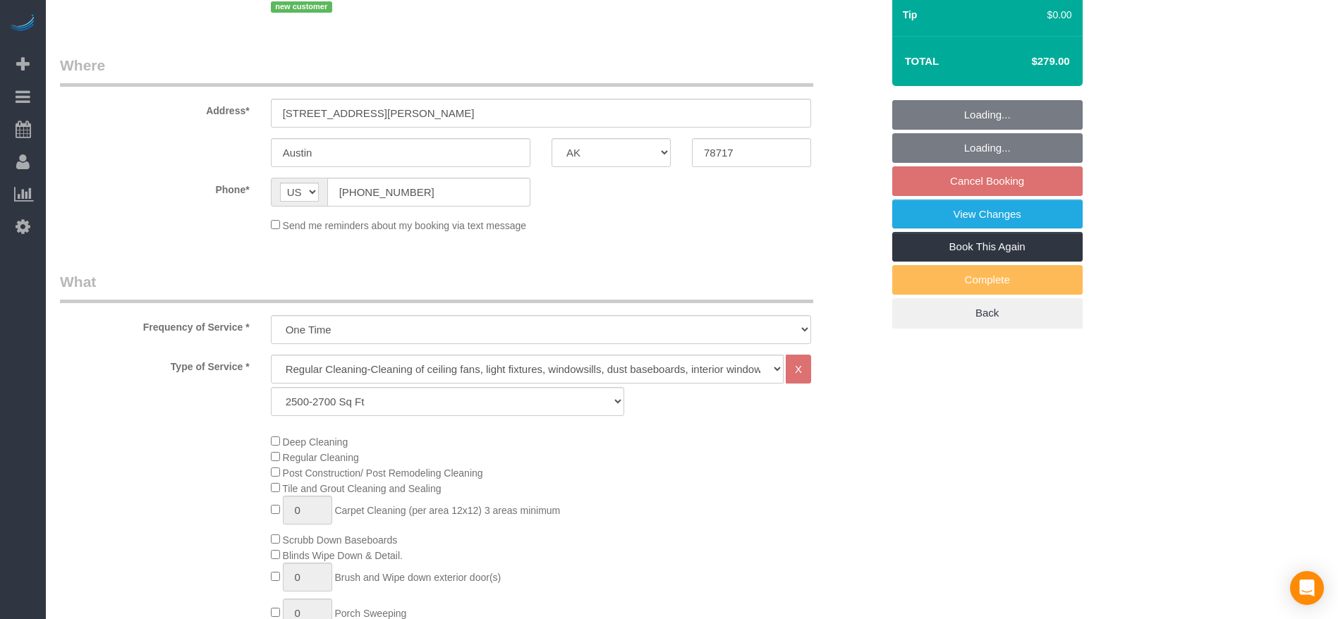
scroll to position [212, 0]
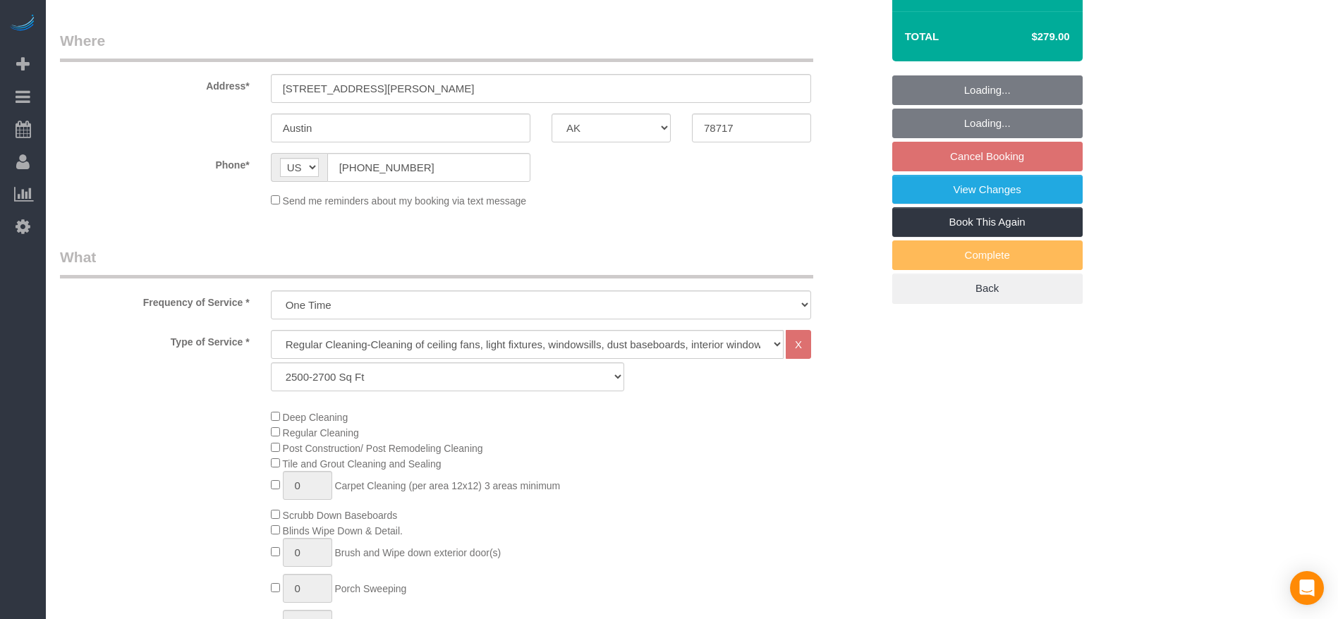
select select "object:8532"
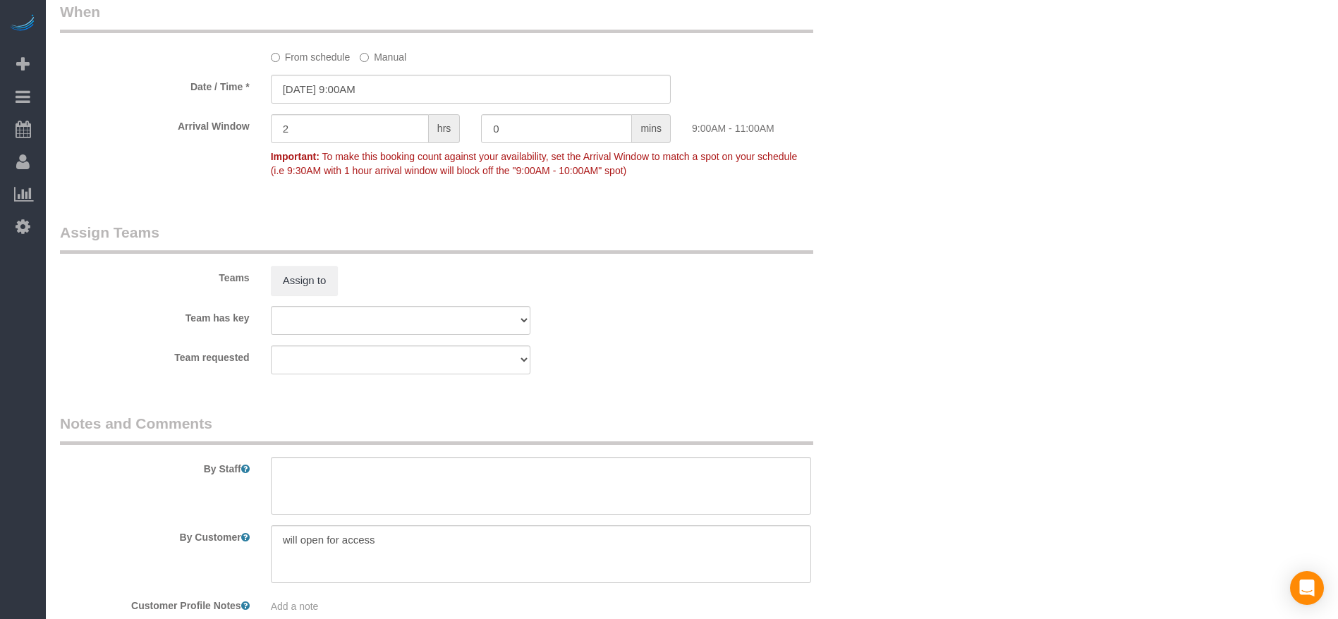
scroll to position [1375, 0]
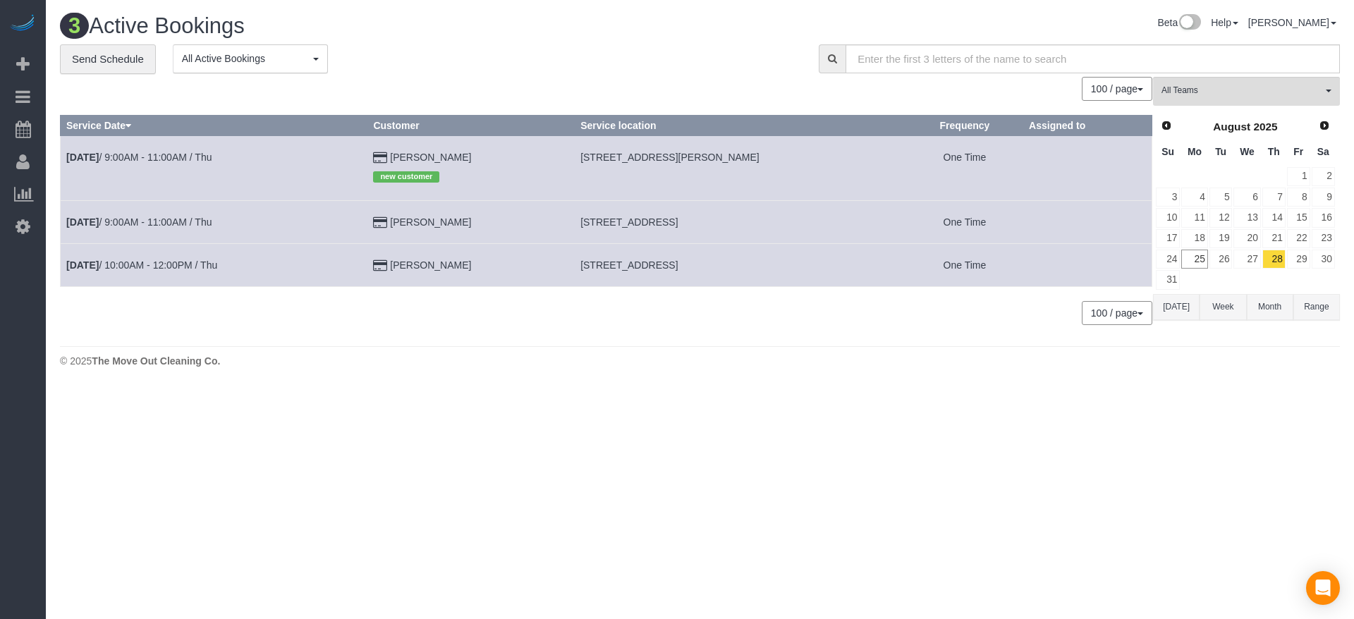
drag, startPoint x: 577, startPoint y: 219, endPoint x: 789, endPoint y: 224, distance: 212.4
click at [789, 224] on td "[STREET_ADDRESS]" at bounding box center [741, 222] width 332 height 43
copy span "[STREET_ADDRESS]"
click at [195, 221] on link "[DATE] 9:00AM - 11:00AM / Thu" at bounding box center [138, 222] width 145 height 11
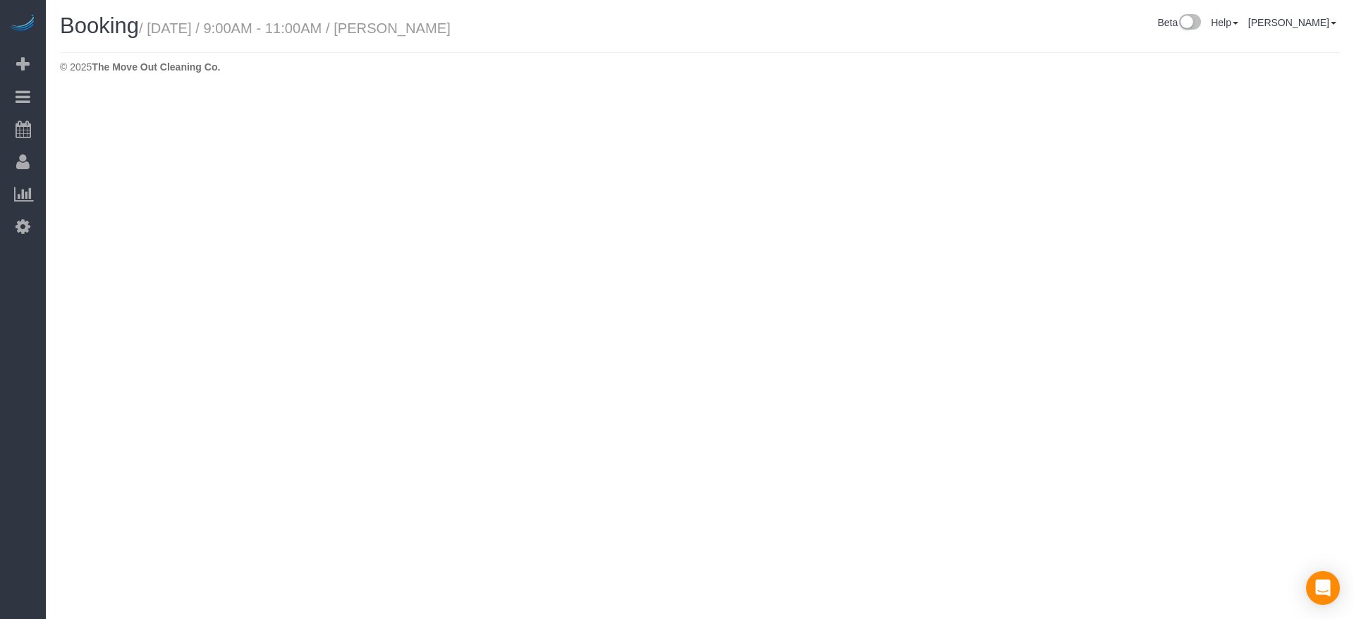
select select "[GEOGRAPHIC_DATA]"
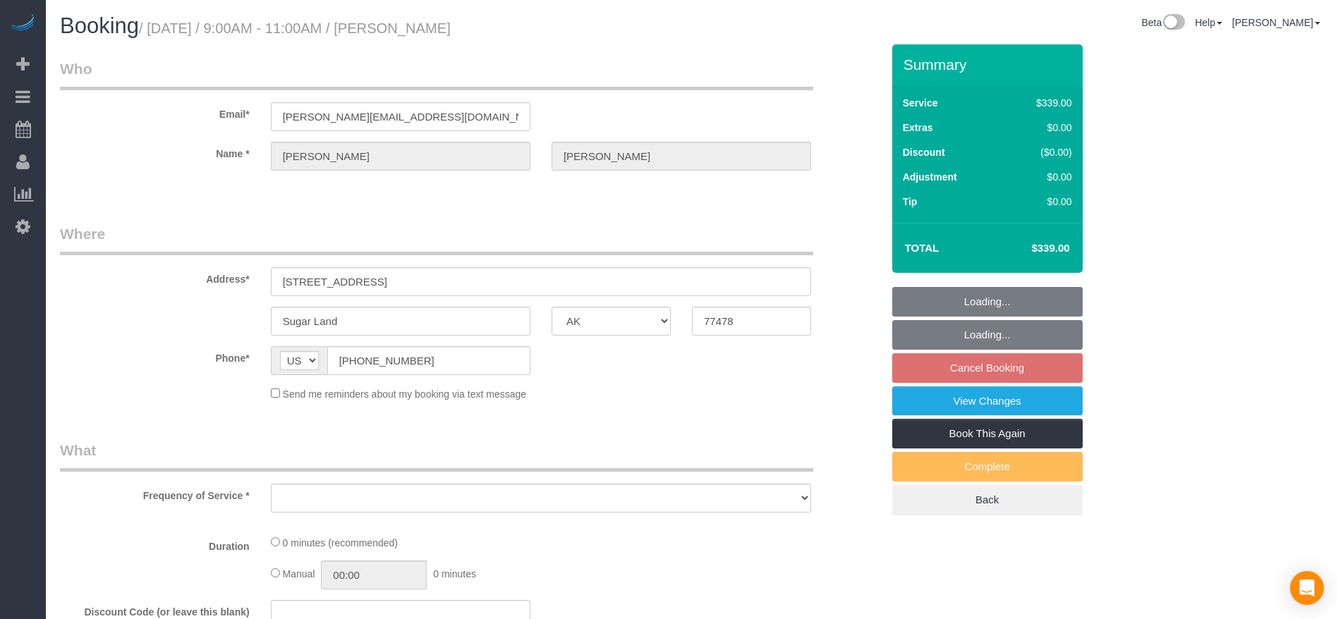
select select "string:fspay-8cf1dd3c-5bf7-4bf8-aba8-7c595580cb25"
select select "object:9045"
select select "3"
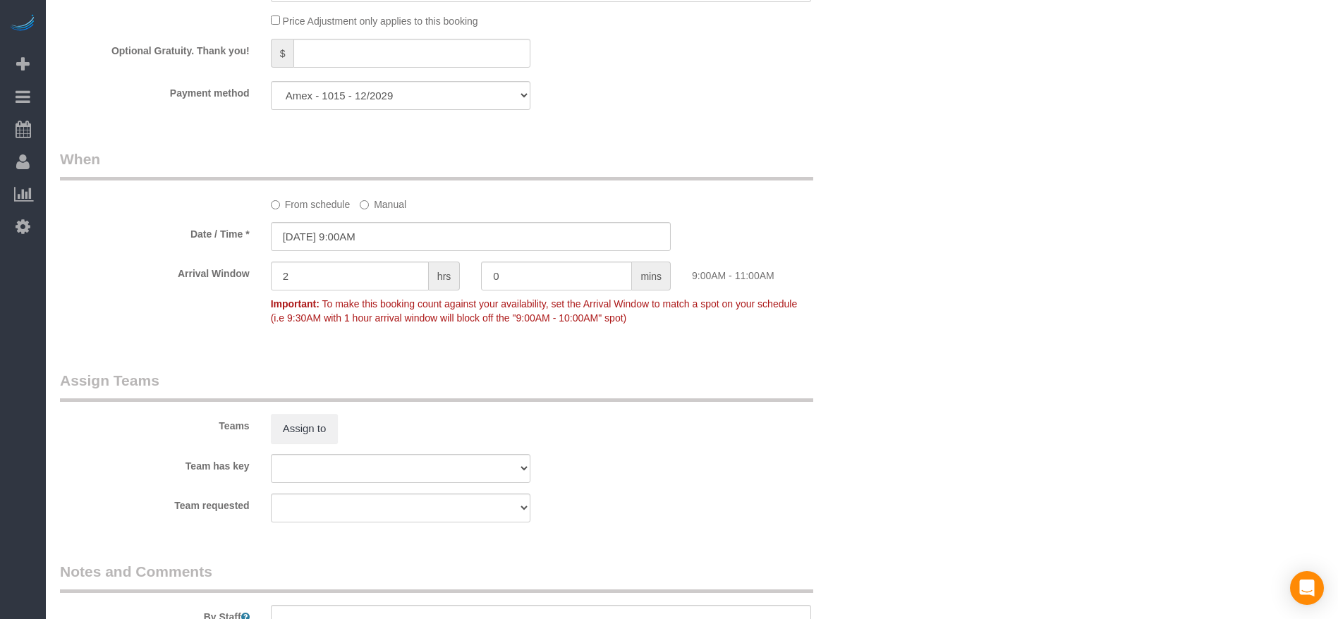
scroll to position [1270, 0]
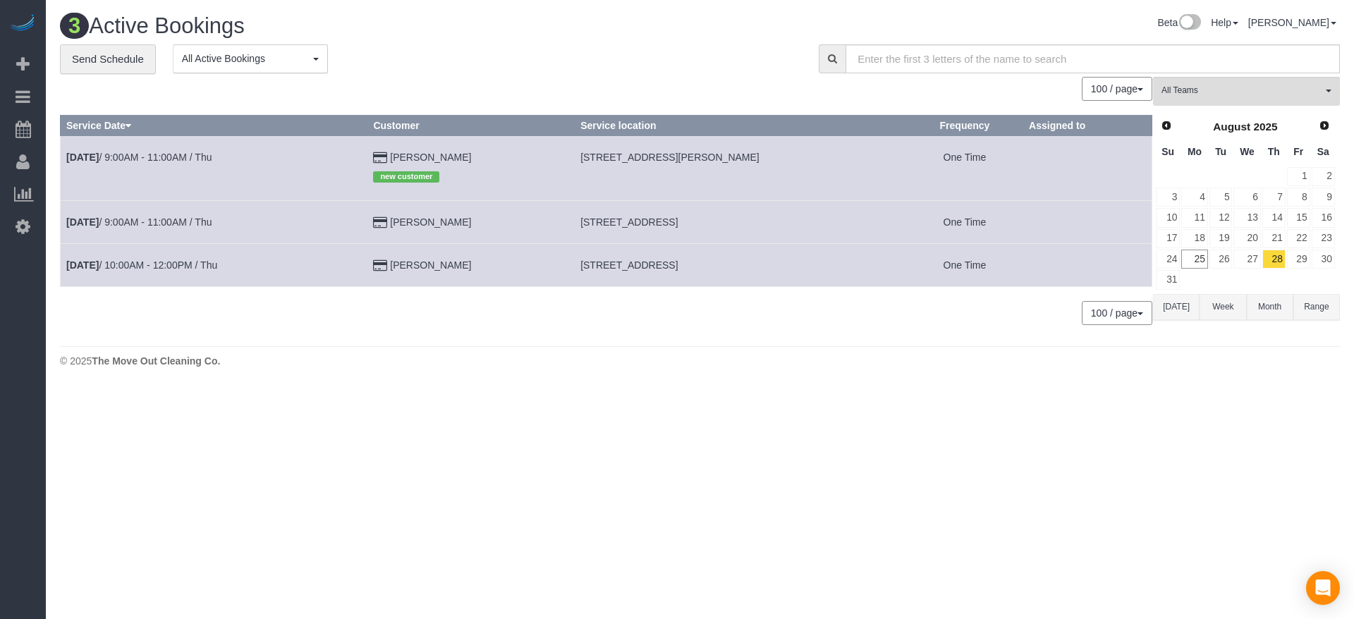
drag, startPoint x: 576, startPoint y: 262, endPoint x: 751, endPoint y: 267, distance: 175.0
click at [751, 267] on td "[STREET_ADDRESS]" at bounding box center [741, 265] width 332 height 43
copy span "[STREET_ADDRESS]"
click at [206, 260] on link "[DATE] 10:00AM - 12:00PM / Thu" at bounding box center [141, 265] width 151 height 11
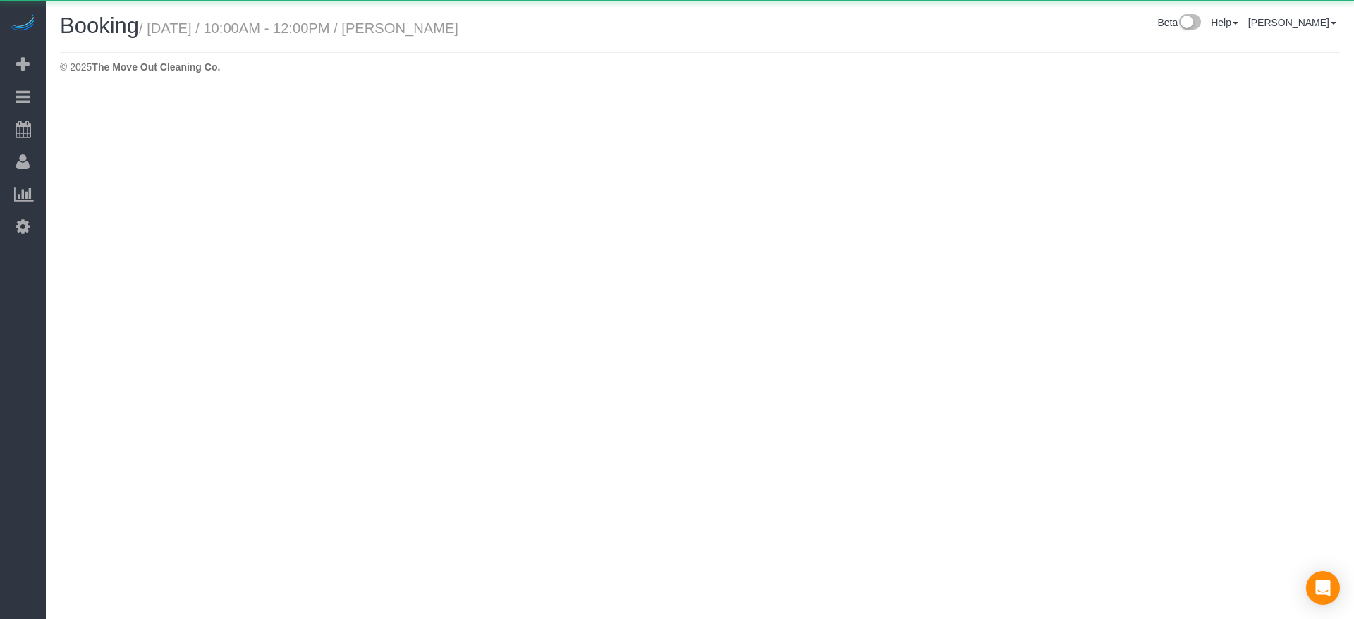
select select "[GEOGRAPHIC_DATA]"
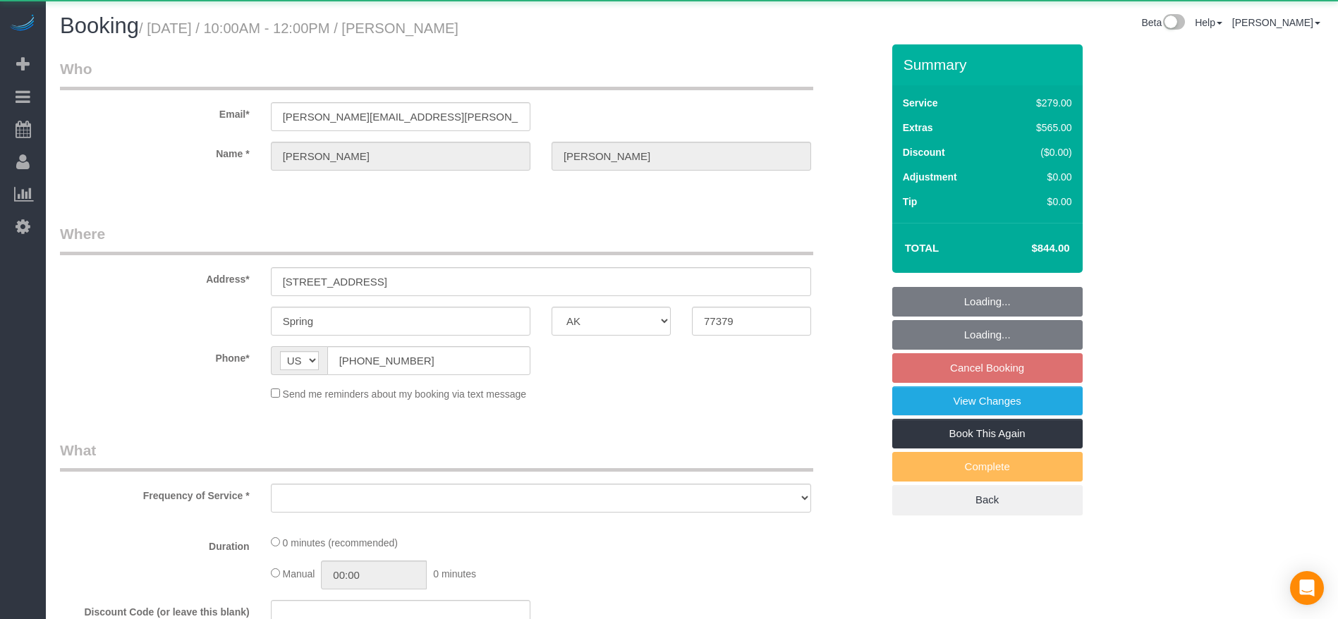
select select "object:9471"
select select "string:fspay-9a5639d5-3d60-412c-bd8a-26dc0dba096b"
select select "3"
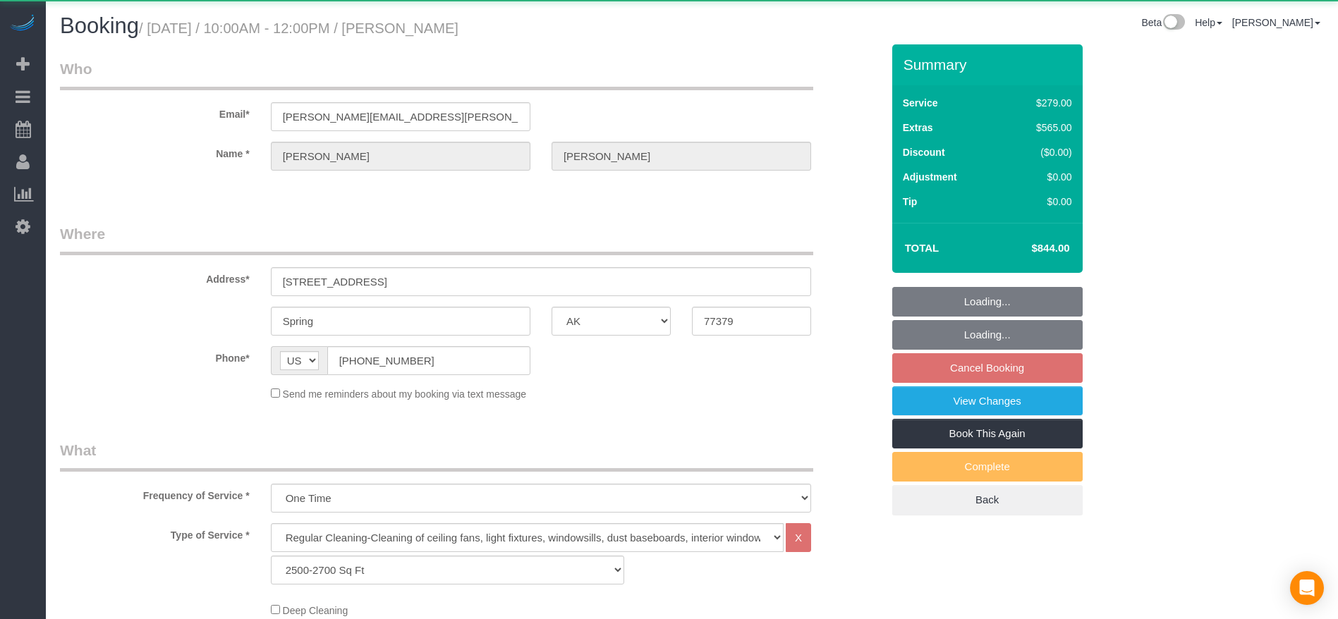
select select "object:9549"
select select "spot317"
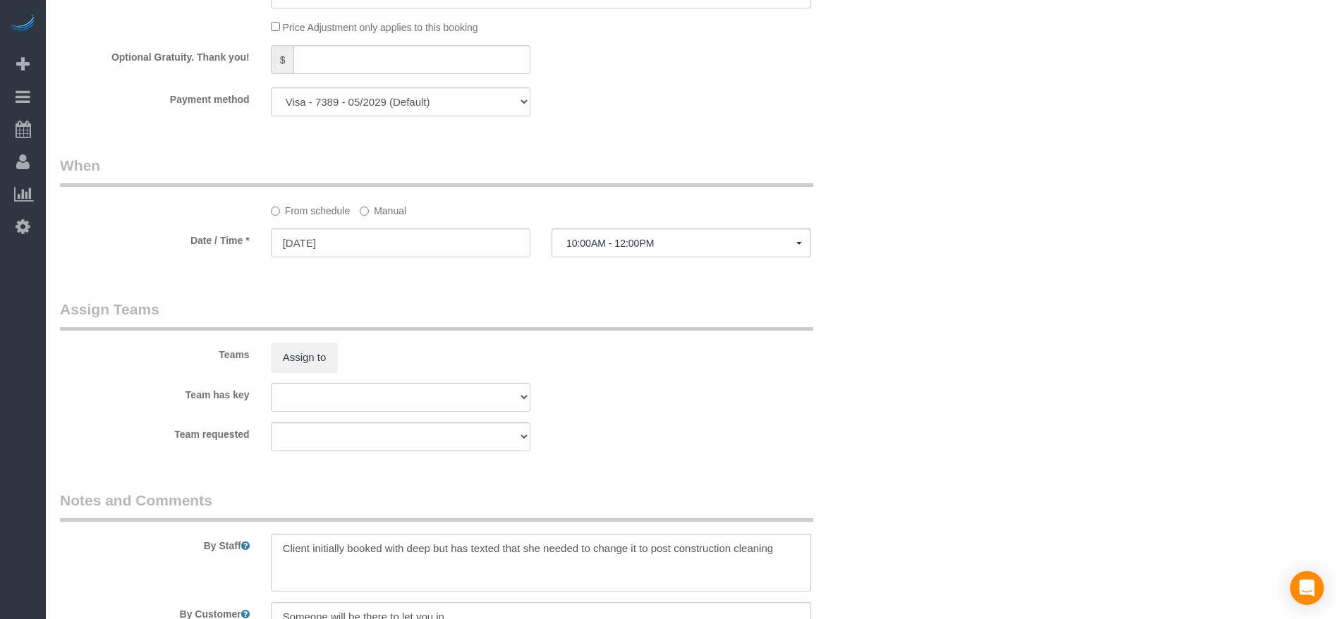
scroll to position [1366, 0]
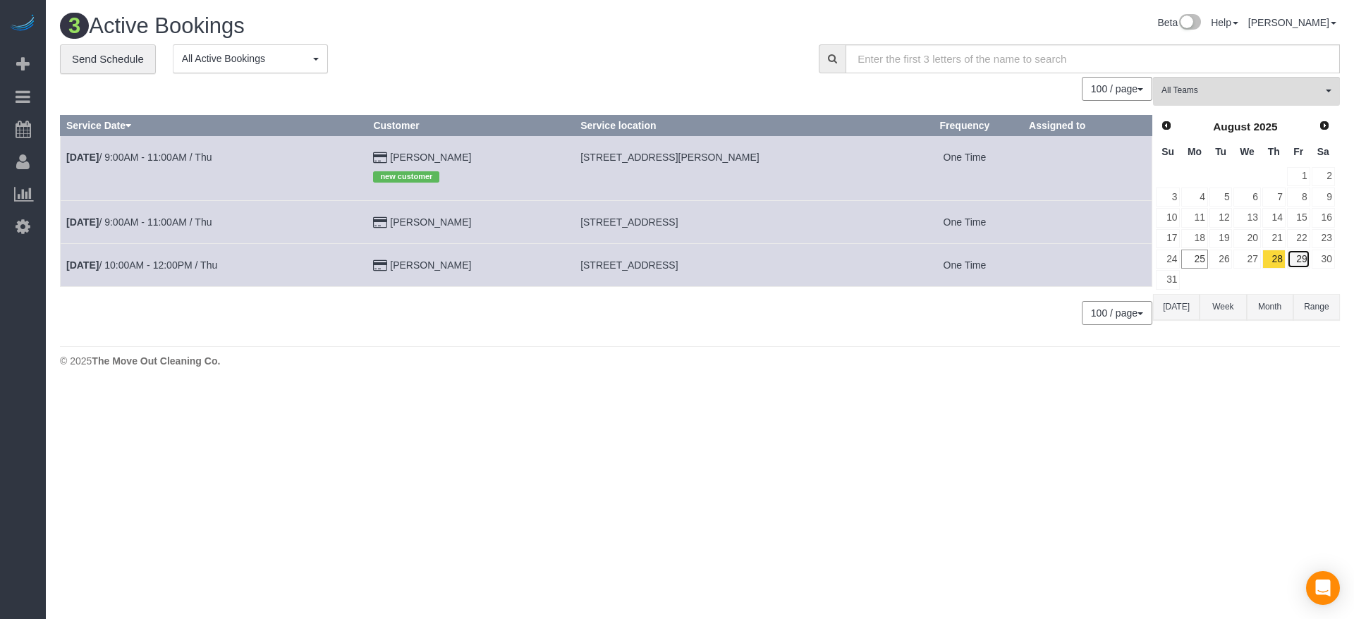
click at [1308, 253] on link "29" at bounding box center [1298, 259] width 23 height 19
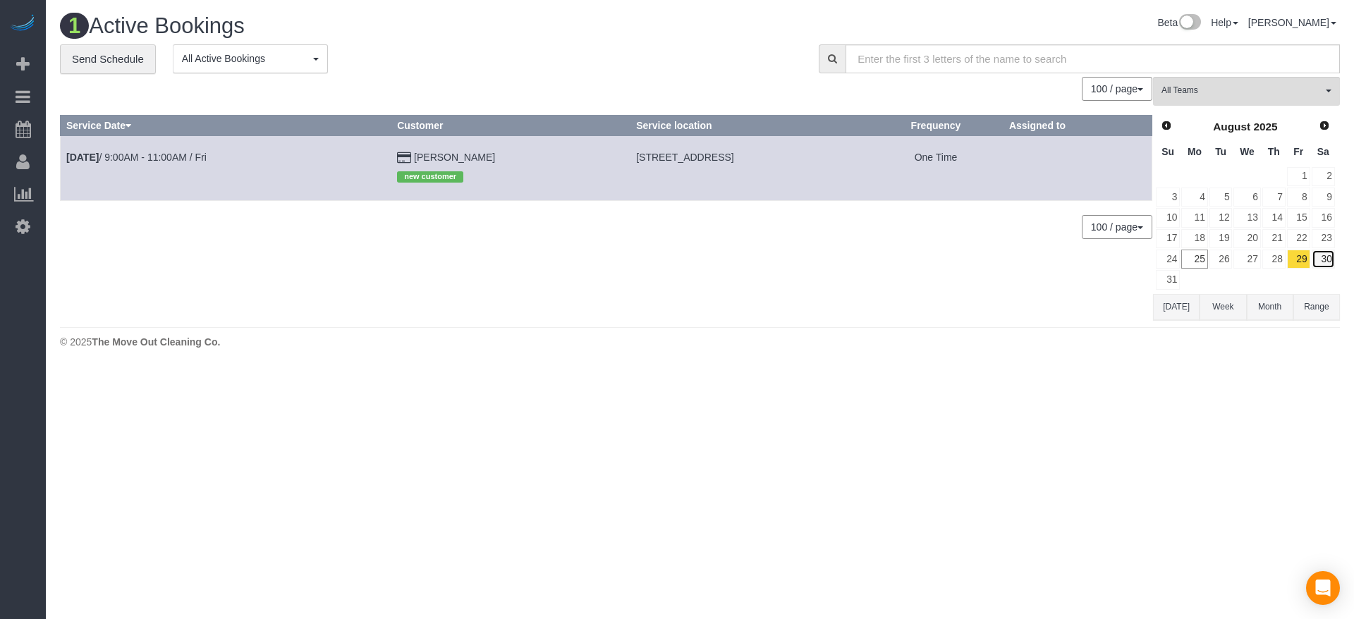
click at [1323, 258] on link "30" at bounding box center [1323, 259] width 23 height 19
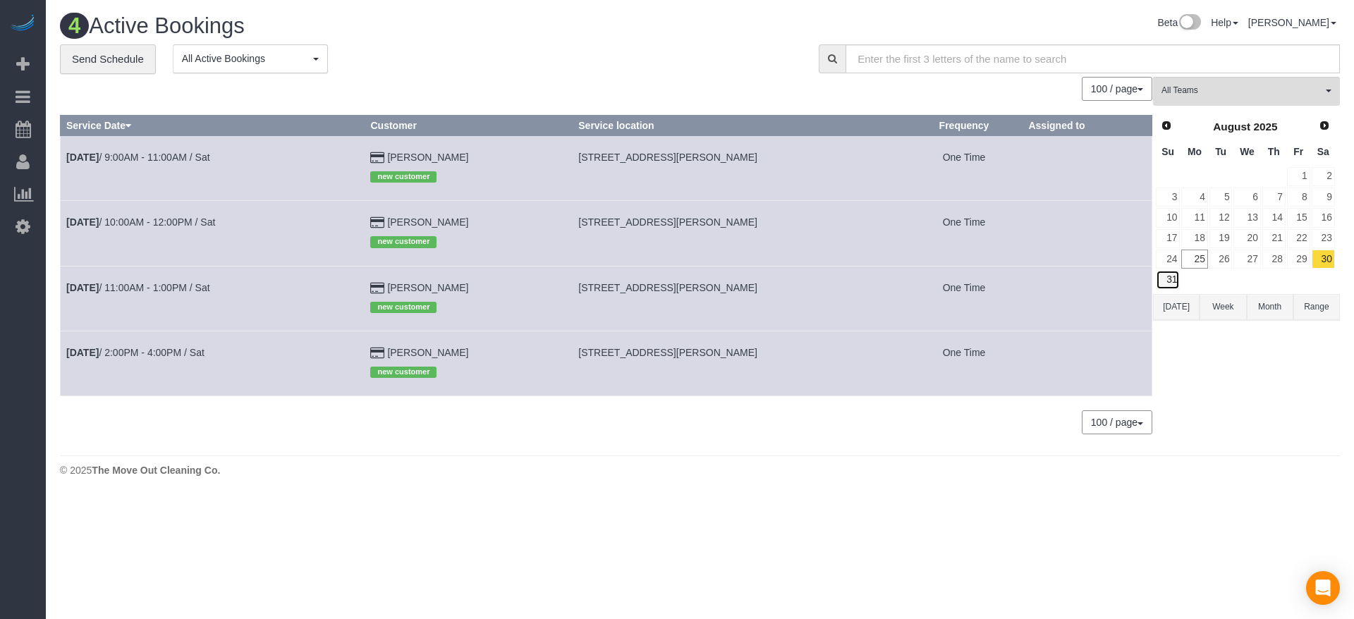
click at [1173, 279] on link "31" at bounding box center [1168, 279] width 24 height 19
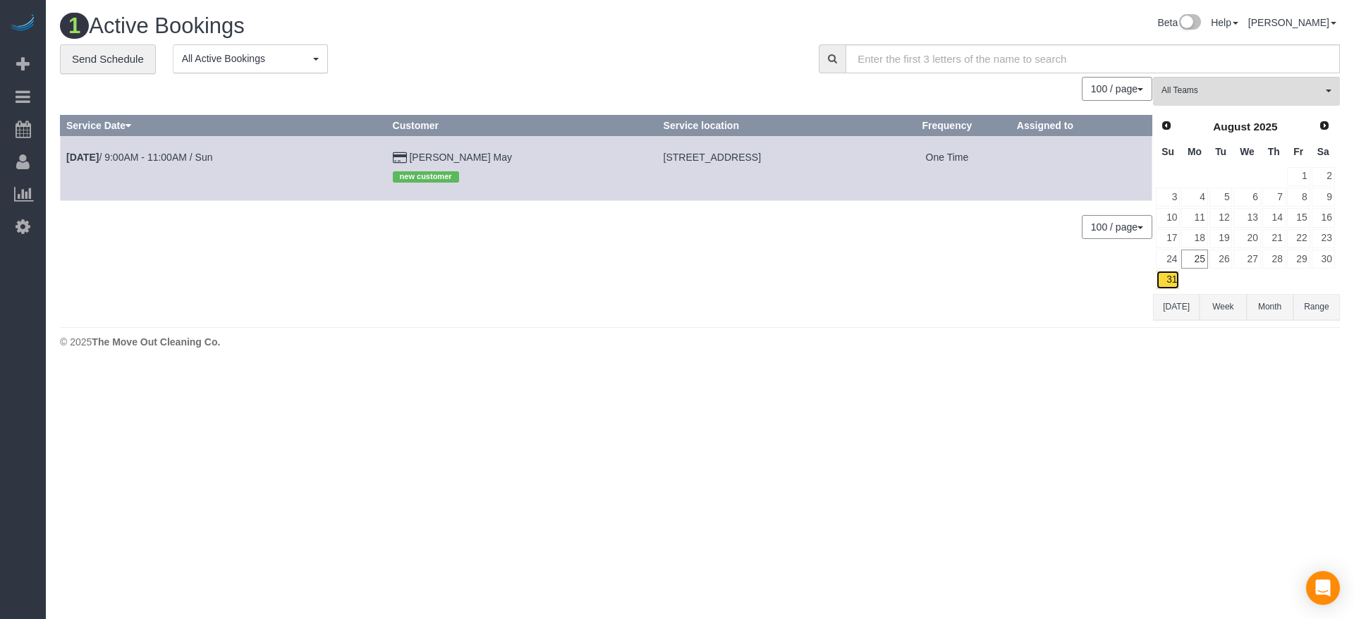
click at [1173, 279] on link "31" at bounding box center [1168, 279] width 24 height 19
drag, startPoint x: 562, startPoint y: 156, endPoint x: 791, endPoint y: 157, distance: 228.5
click at [791, 157] on td "[STREET_ADDRESS]" at bounding box center [770, 167] width 226 height 65
copy span "[STREET_ADDRESS]"
